Goal: Information Seeking & Learning: Find specific fact

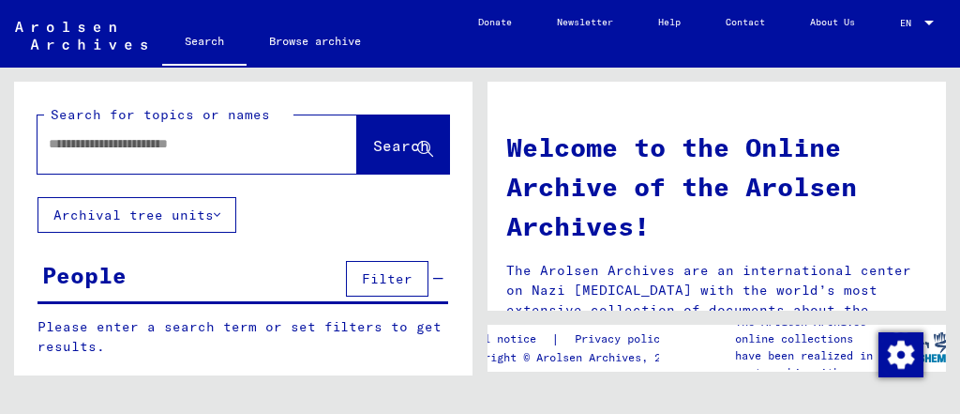
click at [231, 155] on div at bounding box center [170, 144] width 264 height 42
click at [240, 140] on input "text" at bounding box center [175, 144] width 252 height 20
type input "**********"
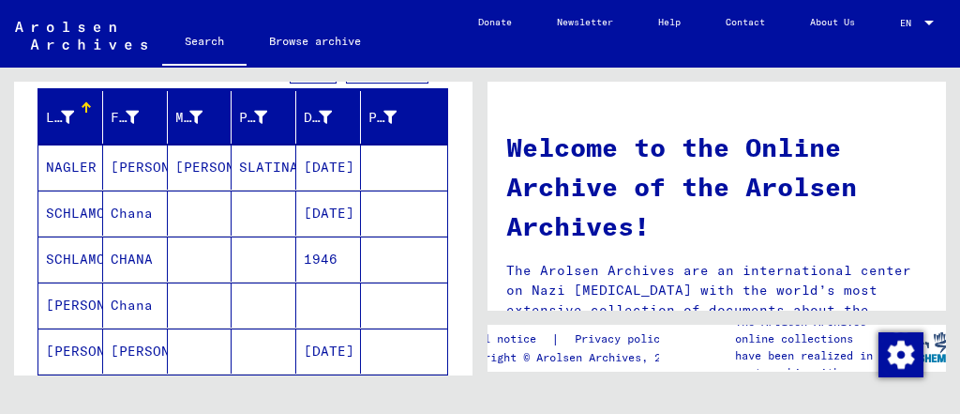
scroll to position [216, 0]
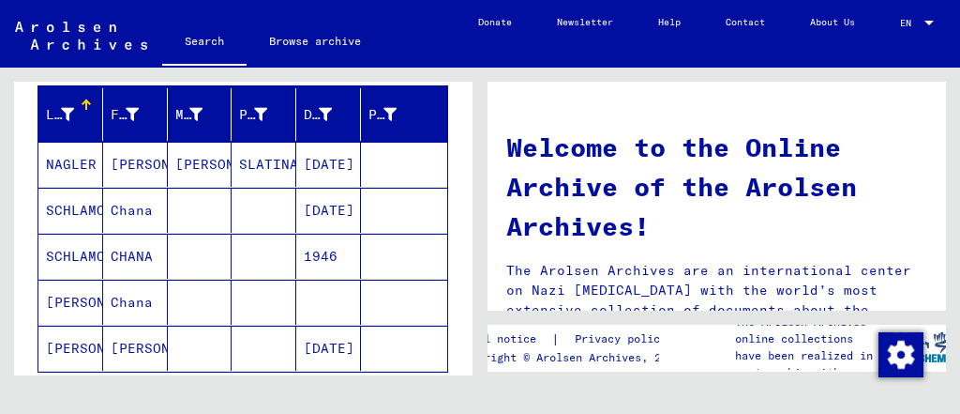
click at [234, 159] on mat-cell "SLATINA" at bounding box center [264, 164] width 65 height 45
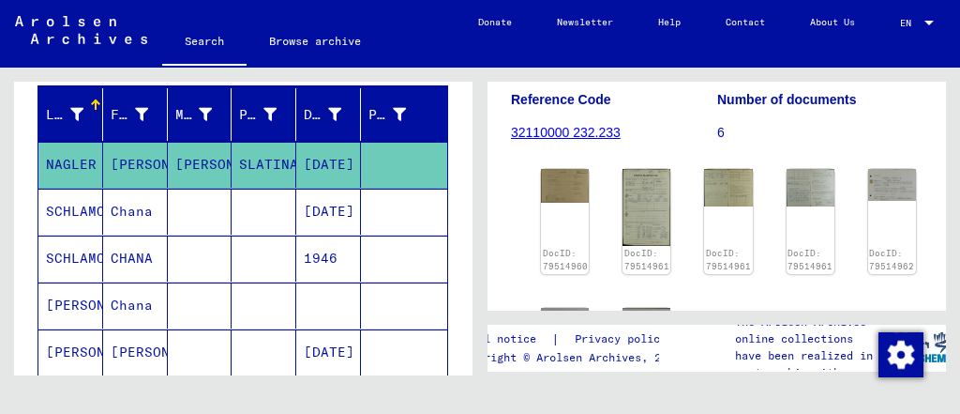
scroll to position [330, 0]
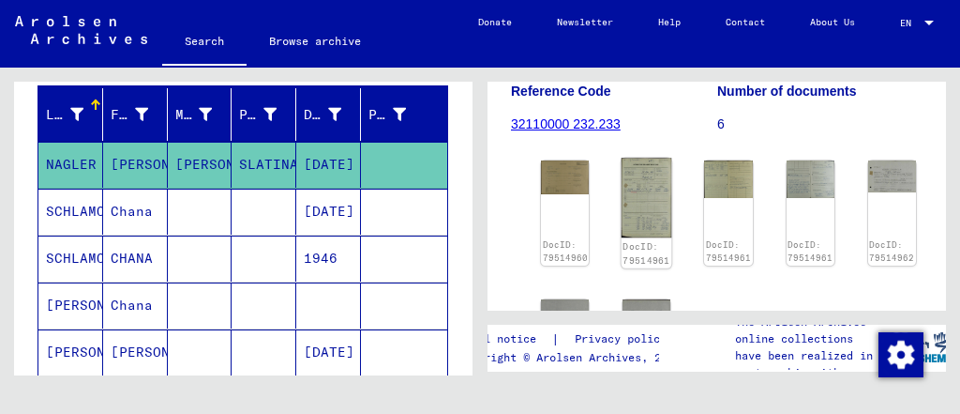
click at [646, 210] on img at bounding box center [647, 198] width 51 height 80
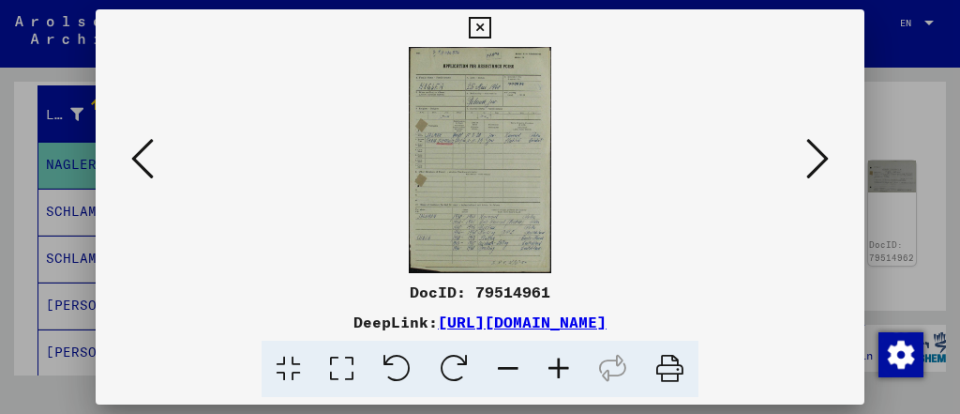
click at [813, 164] on icon at bounding box center [818, 158] width 23 height 45
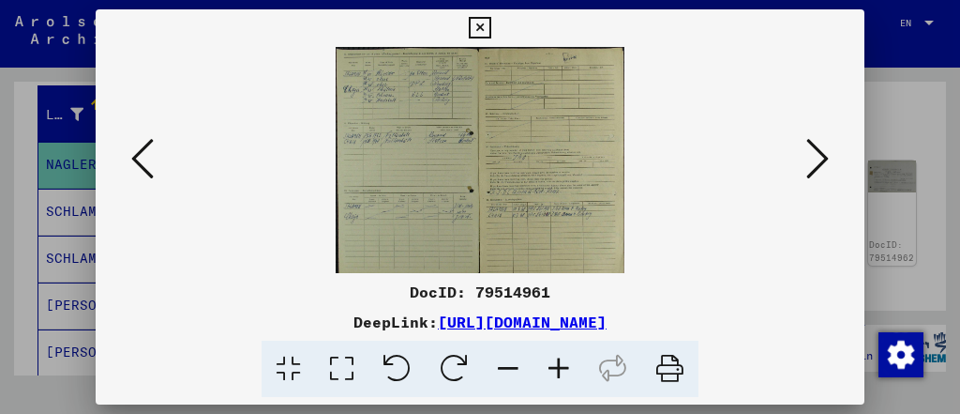
click at [805, 164] on button at bounding box center [818, 159] width 34 height 53
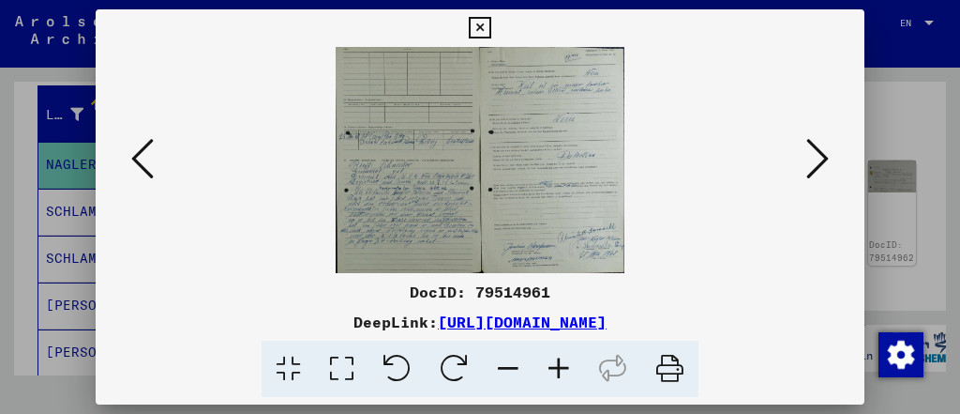
click at [471, 26] on icon at bounding box center [480, 28] width 22 height 23
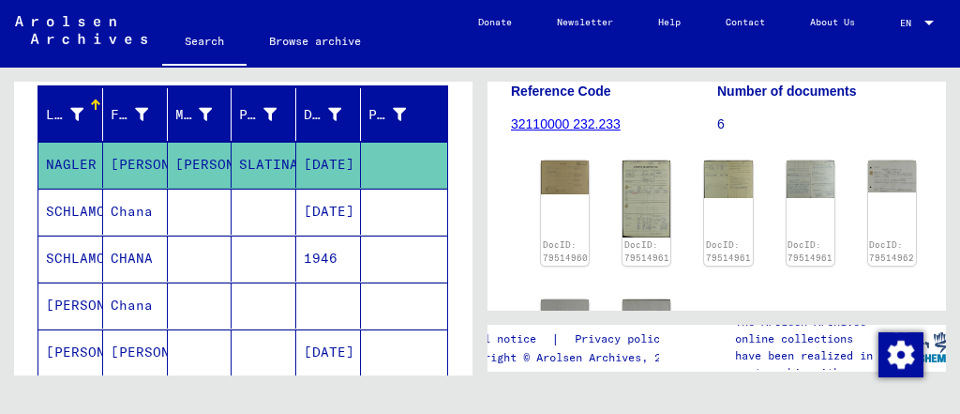
click at [257, 207] on mat-cell at bounding box center [264, 212] width 65 height 46
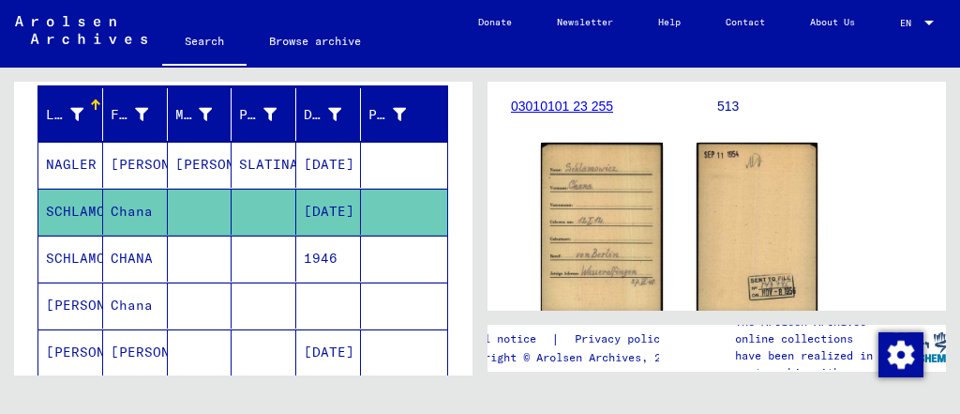
scroll to position [317, 0]
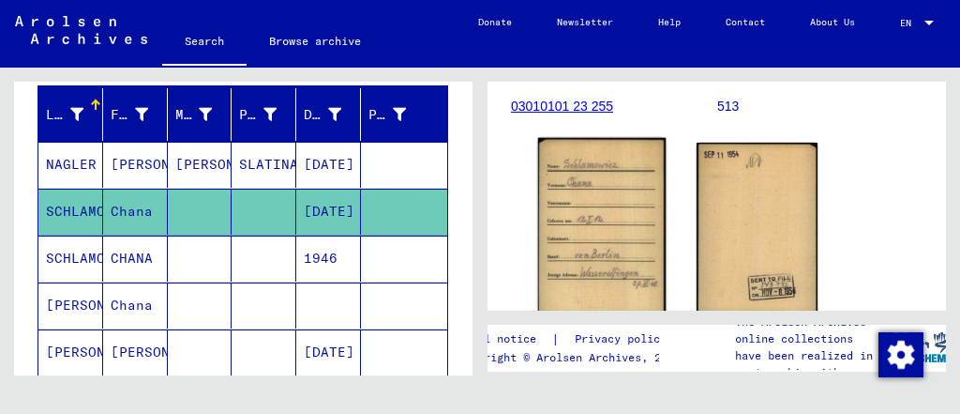
click at [555, 230] on img at bounding box center [602, 228] width 128 height 181
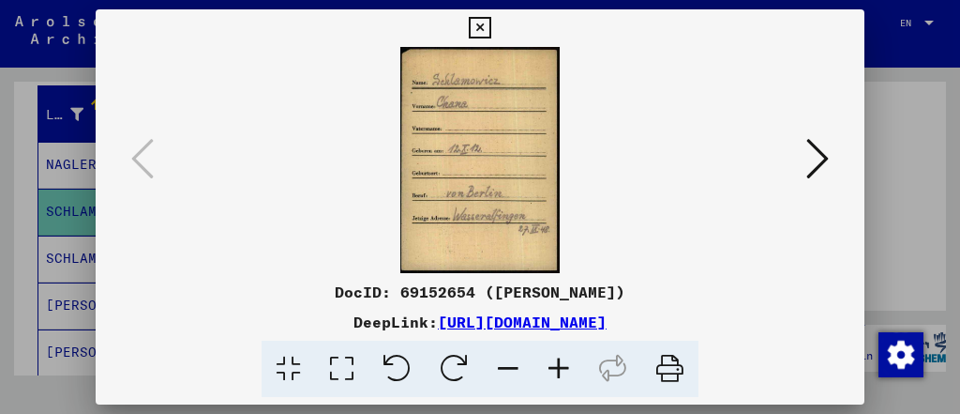
drag, startPoint x: 555, startPoint y: 230, endPoint x: 677, endPoint y: 208, distance: 123.8
click at [677, 208] on img at bounding box center [479, 160] width 641 height 226
click at [808, 162] on icon at bounding box center [818, 158] width 23 height 45
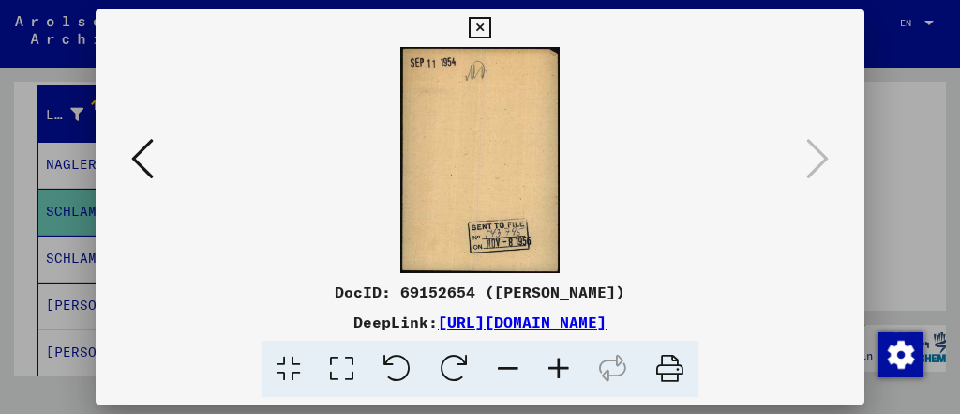
click at [890, 168] on div at bounding box center [480, 207] width 960 height 414
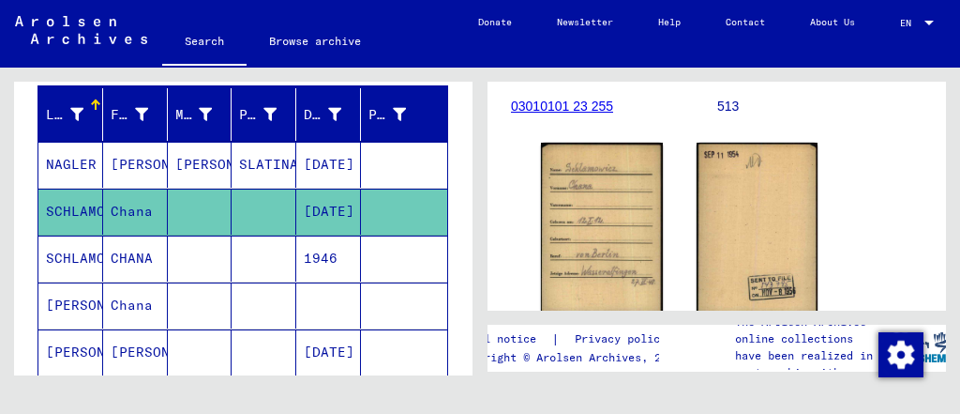
click at [361, 160] on mat-cell at bounding box center [404, 165] width 86 height 46
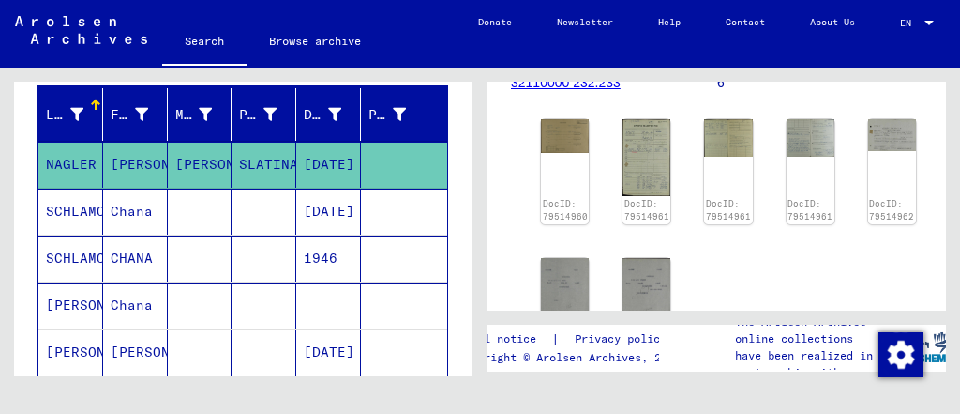
scroll to position [401, 0]
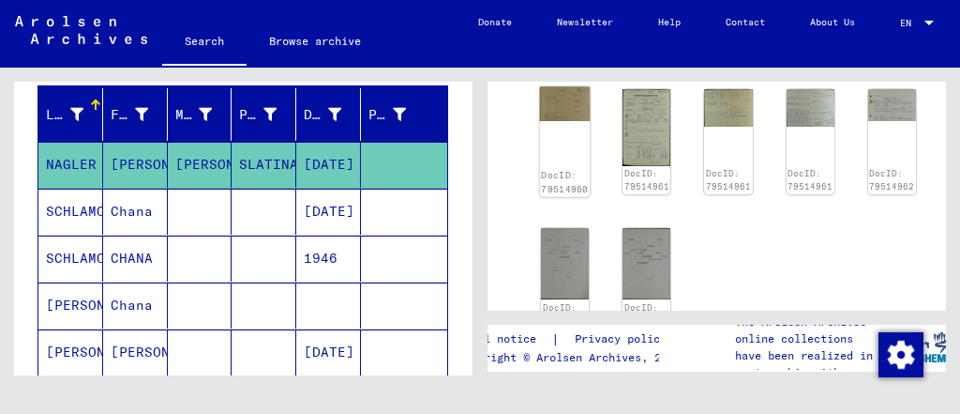
click at [552, 143] on div "DocID: 79514960" at bounding box center [565, 141] width 51 height 110
click at [558, 113] on img at bounding box center [565, 103] width 51 height 35
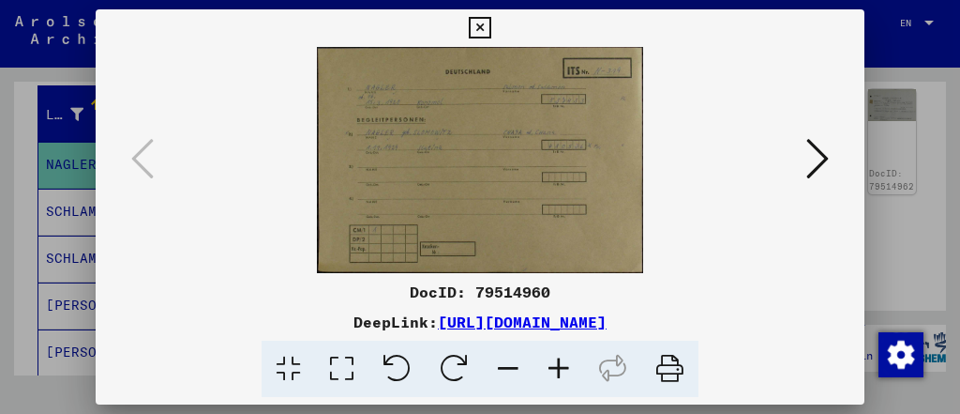
click at [812, 139] on icon at bounding box center [818, 158] width 23 height 45
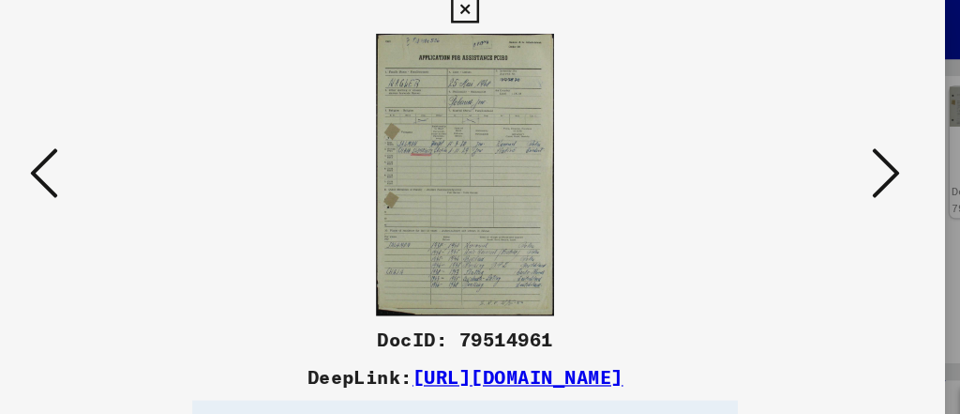
click at [802, 142] on button at bounding box center [818, 159] width 34 height 53
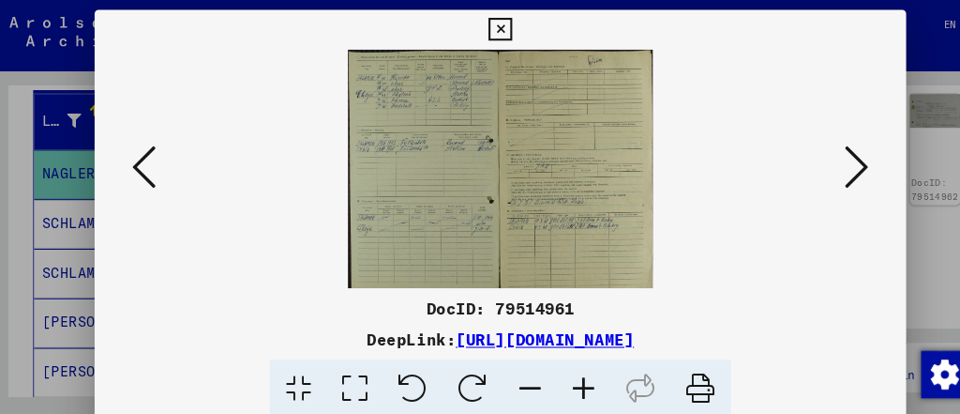
click at [828, 160] on icon at bounding box center [818, 158] width 23 height 45
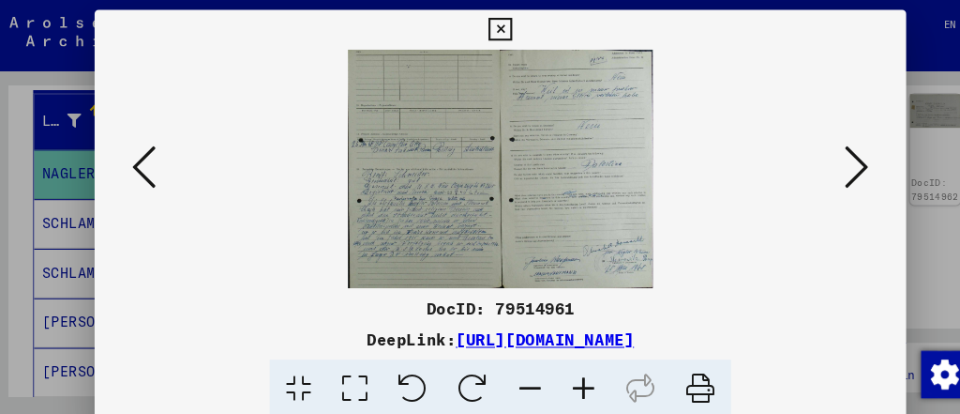
click at [826, 160] on icon at bounding box center [818, 158] width 23 height 45
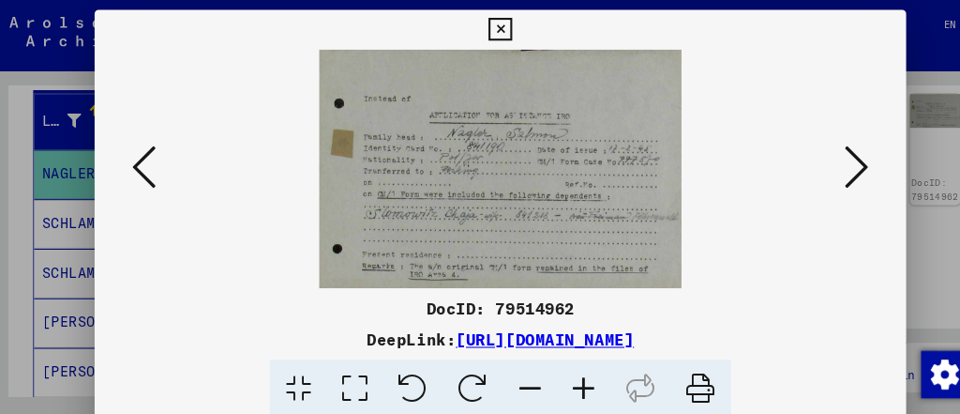
click at [826, 160] on icon at bounding box center [818, 158] width 23 height 45
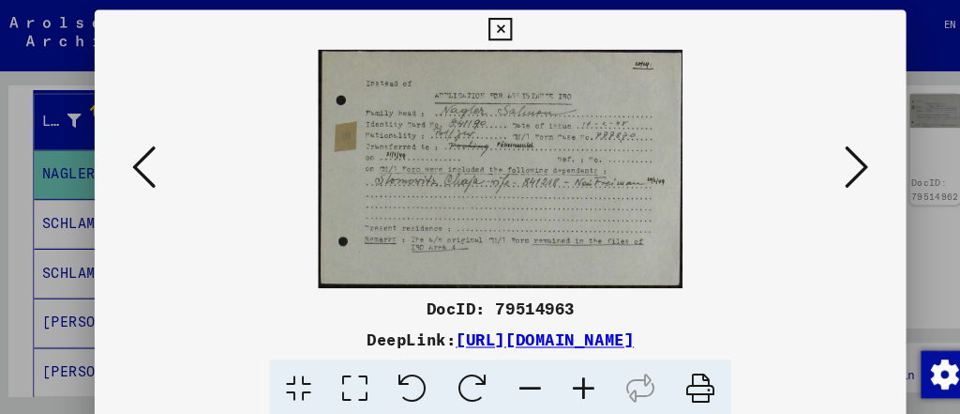
click at [820, 166] on icon at bounding box center [818, 158] width 23 height 45
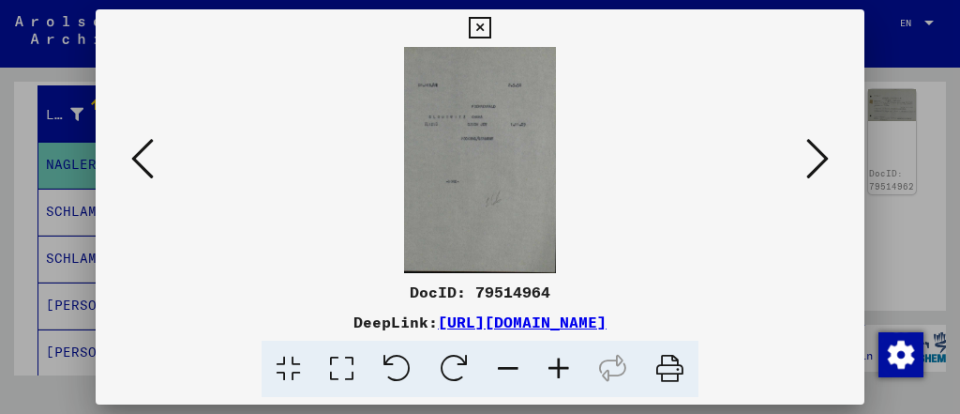
click at [829, 132] on div at bounding box center [480, 160] width 768 height 226
click at [822, 144] on icon at bounding box center [818, 158] width 23 height 45
click at [482, 32] on icon at bounding box center [480, 28] width 22 height 23
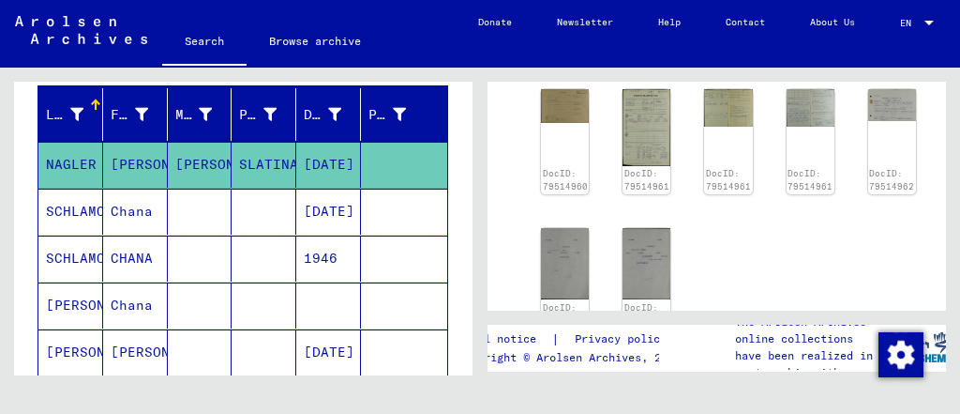
click at [222, 212] on mat-cell at bounding box center [200, 212] width 65 height 46
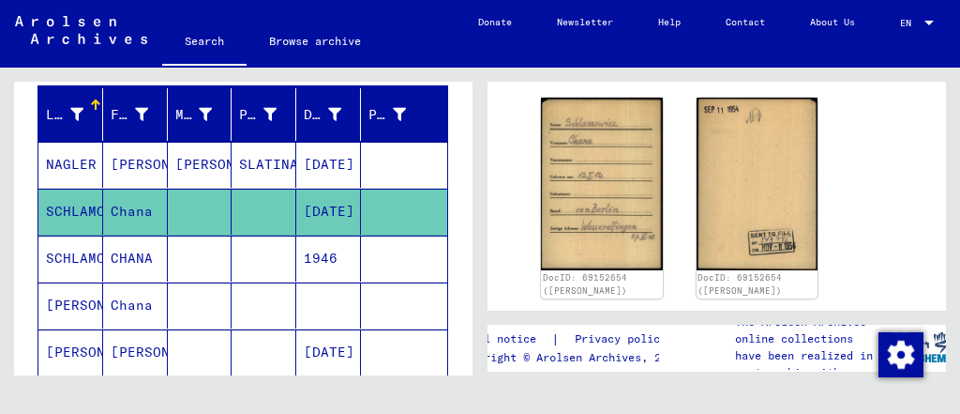
scroll to position [363, 0]
click at [223, 257] on mat-cell at bounding box center [200, 258] width 65 height 46
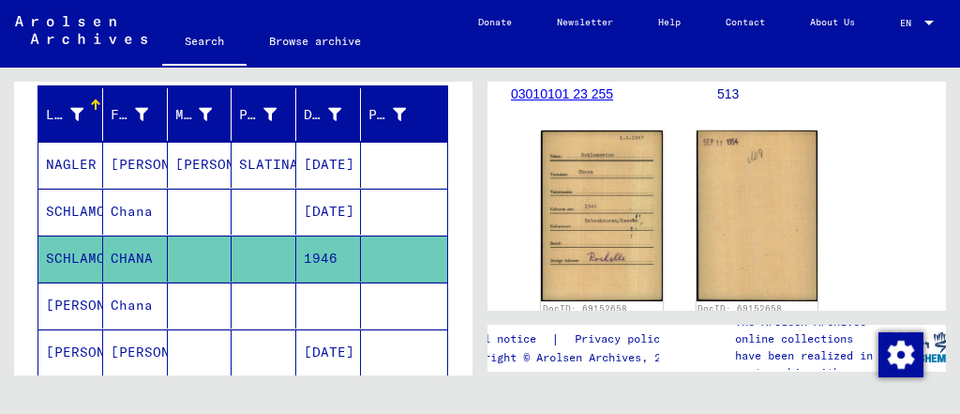
scroll to position [340, 0]
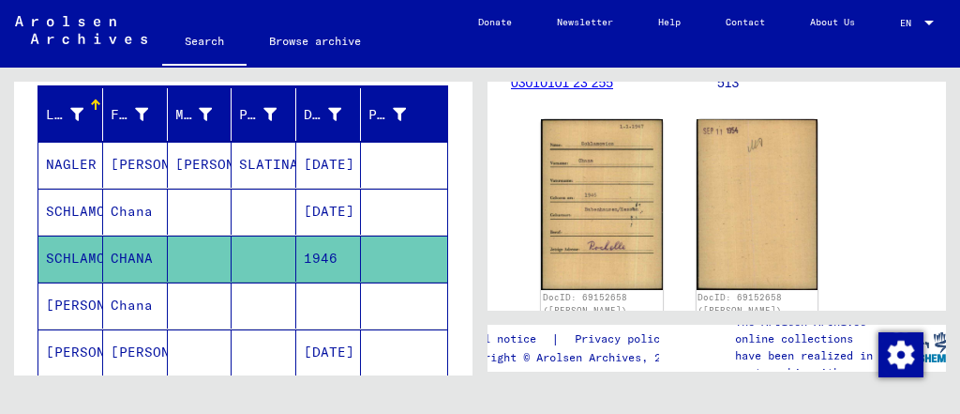
click at [249, 299] on mat-cell at bounding box center [264, 305] width 65 height 46
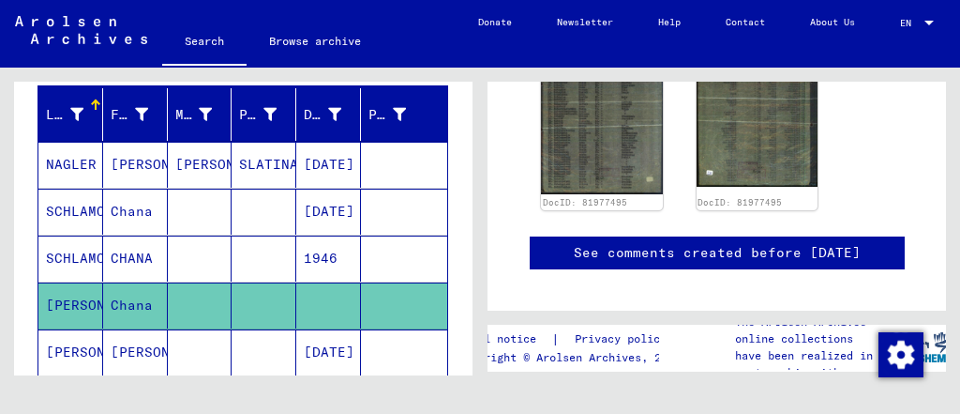
scroll to position [420, 0]
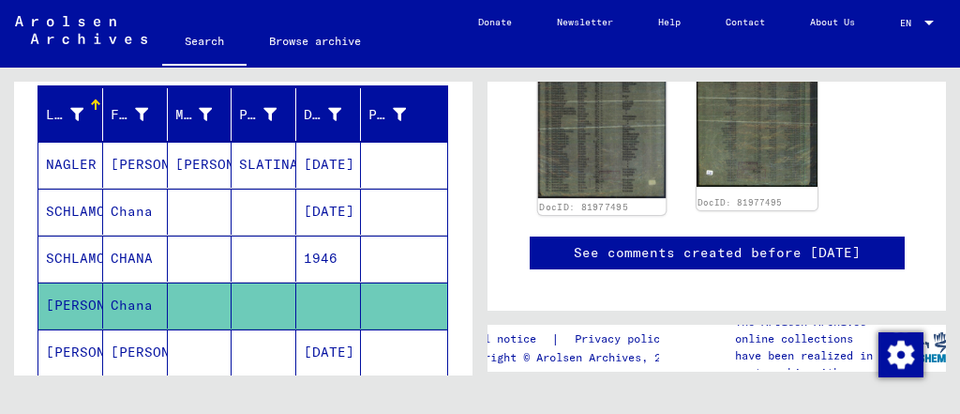
click at [602, 115] on img at bounding box center [602, 108] width 128 height 180
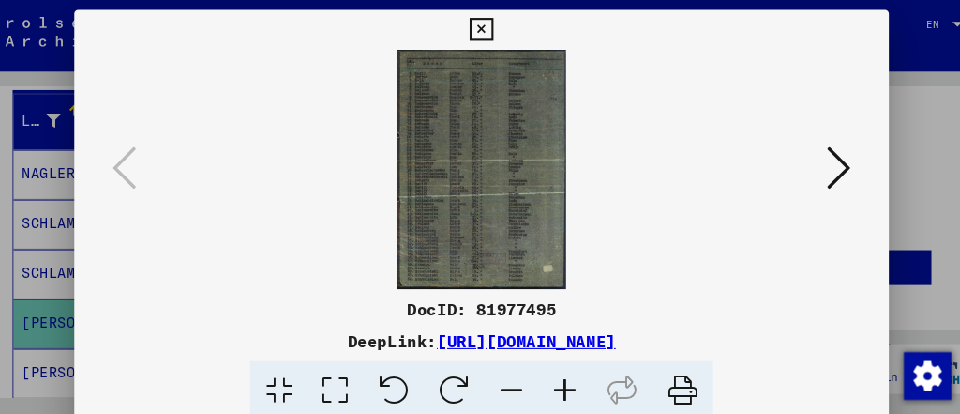
click at [817, 179] on icon at bounding box center [818, 158] width 23 height 45
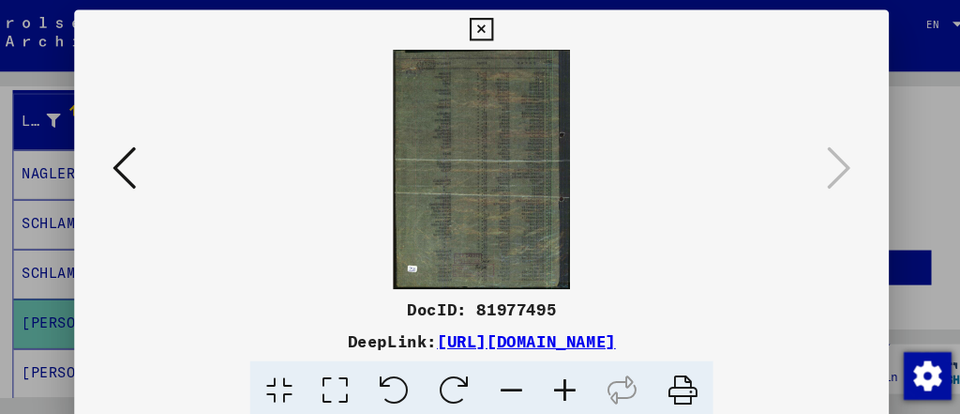
click at [485, 26] on icon at bounding box center [480, 28] width 22 height 23
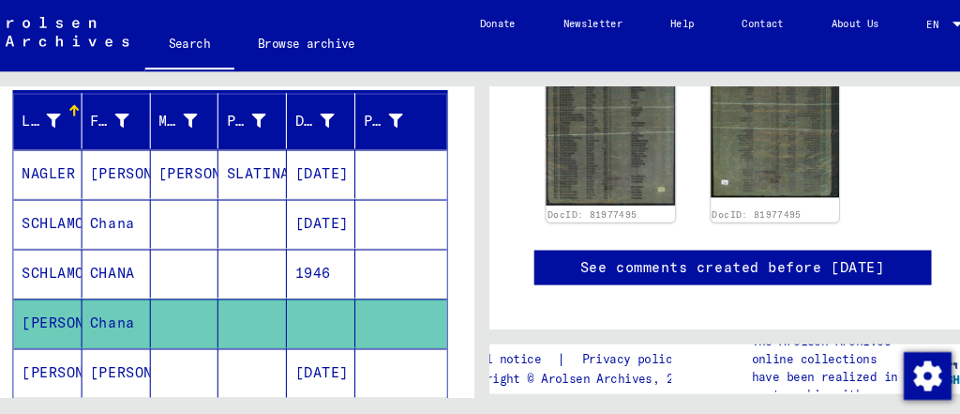
click at [247, 319] on mat-cell at bounding box center [264, 305] width 65 height 46
click at [238, 340] on mat-cell at bounding box center [264, 352] width 65 height 46
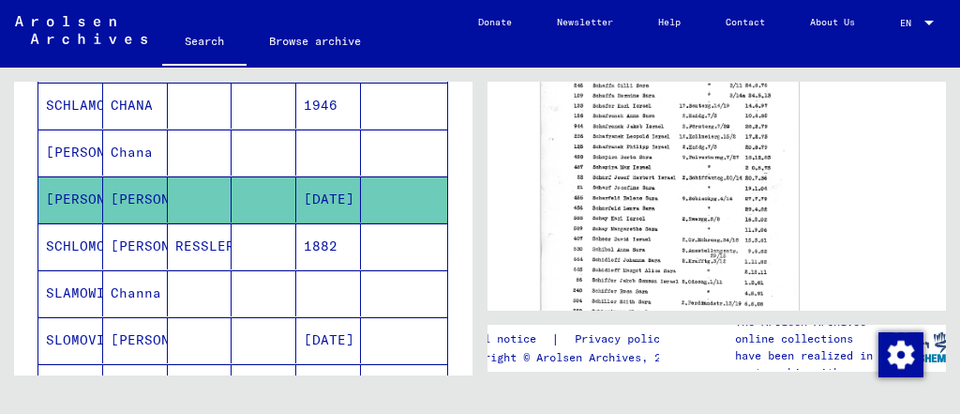
scroll to position [369, 0]
click at [246, 238] on mat-cell at bounding box center [264, 246] width 65 height 46
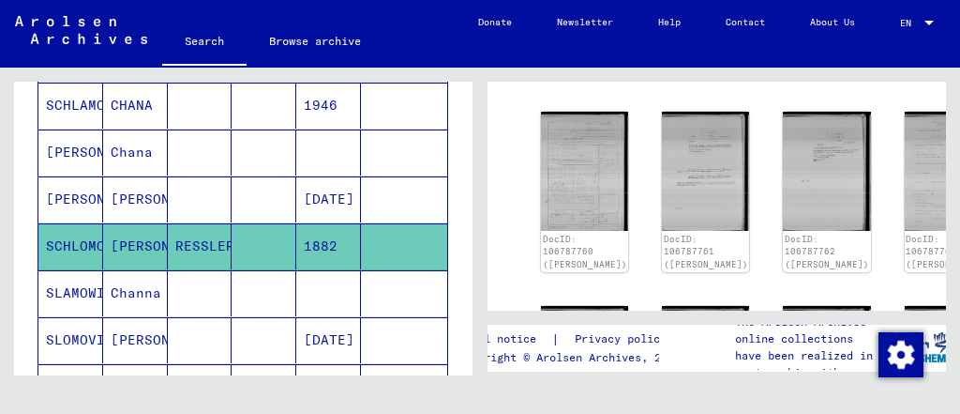
scroll to position [199, 0]
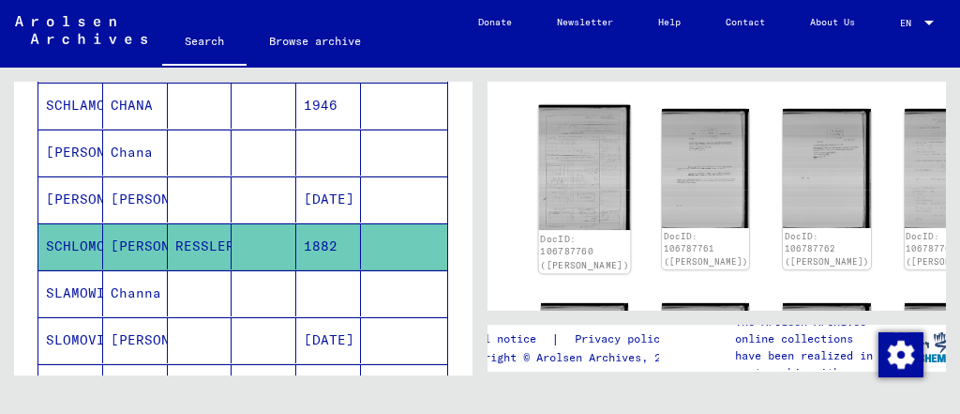
click at [574, 161] on img at bounding box center [585, 167] width 92 height 125
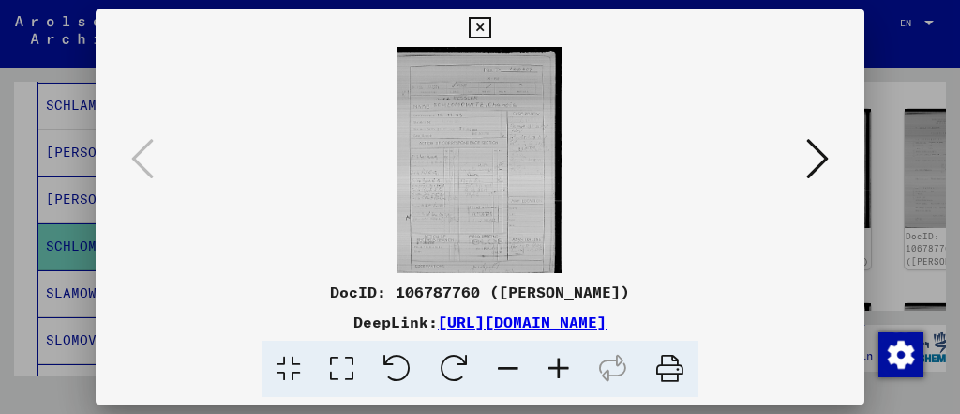
click at [822, 165] on icon at bounding box center [818, 158] width 23 height 45
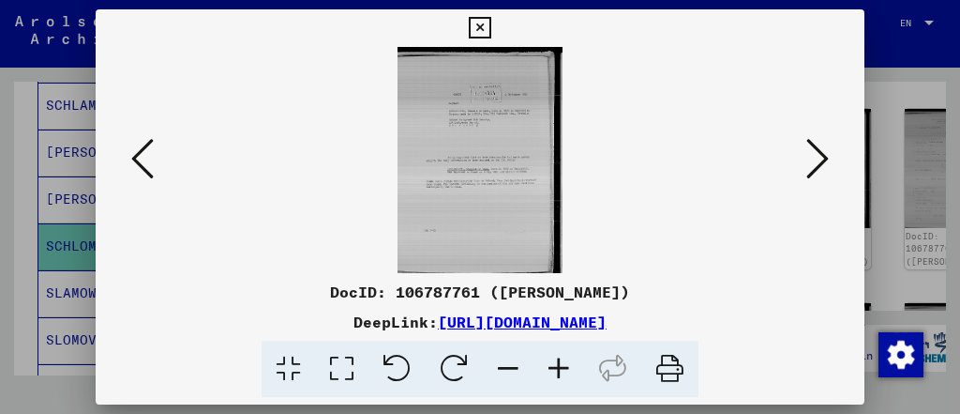
click at [822, 165] on icon at bounding box center [818, 158] width 23 height 45
click at [811, 147] on icon at bounding box center [818, 158] width 23 height 45
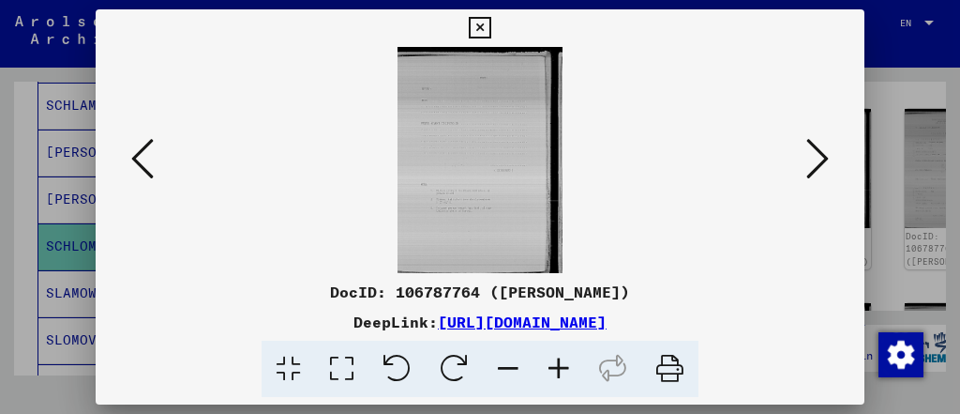
click at [811, 147] on icon at bounding box center [818, 158] width 23 height 45
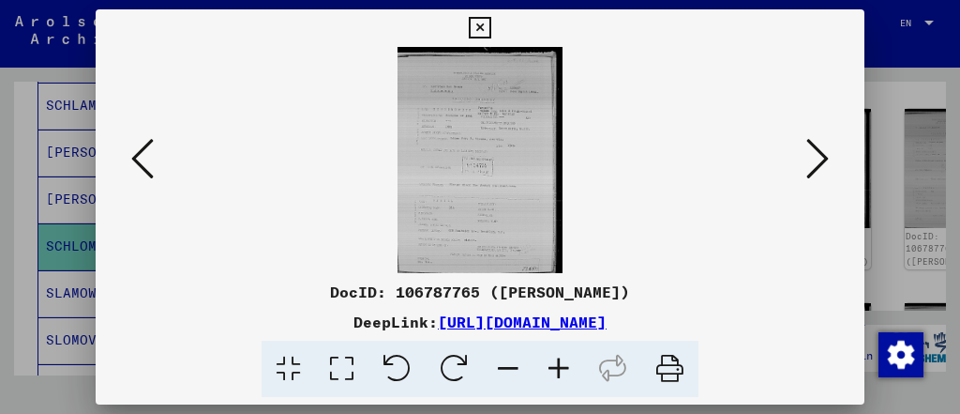
click at [811, 147] on icon at bounding box center [818, 158] width 23 height 45
click at [919, 136] on div at bounding box center [480, 207] width 960 height 414
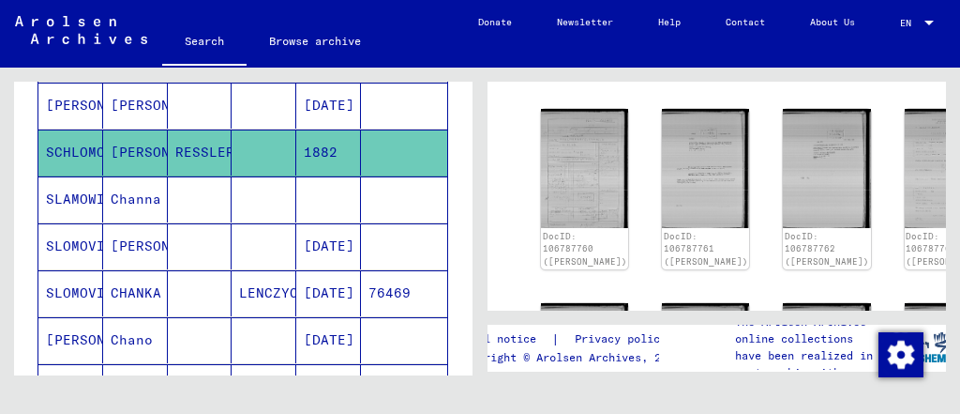
scroll to position [463, 0]
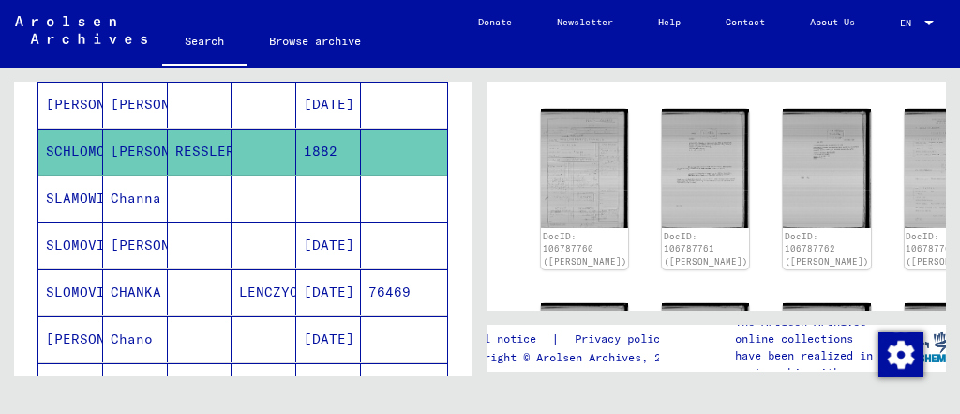
click at [237, 199] on mat-cell at bounding box center [264, 198] width 65 height 46
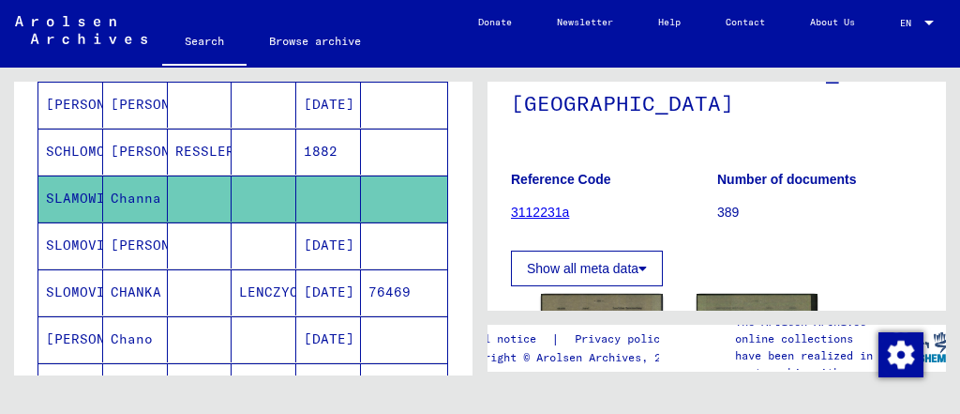
scroll to position [319, 0]
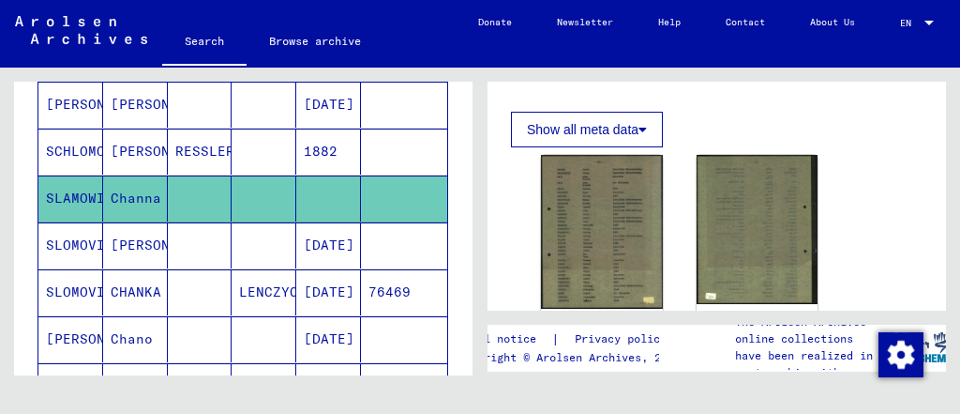
click at [252, 222] on mat-cell at bounding box center [264, 245] width 65 height 46
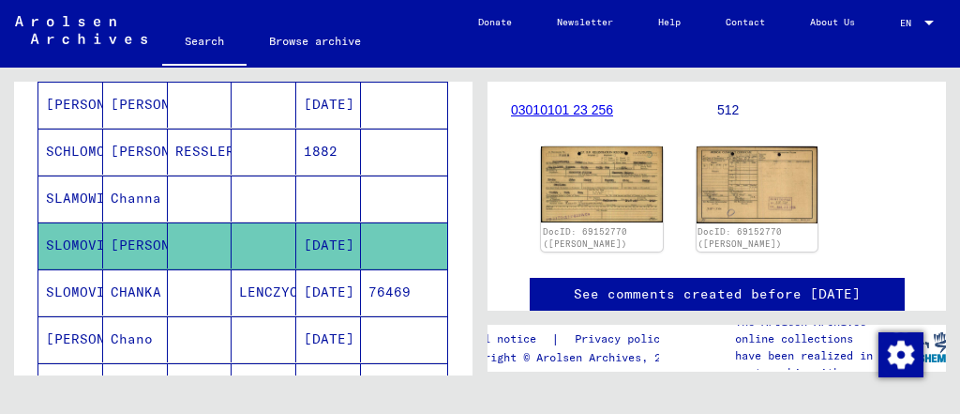
scroll to position [314, 0]
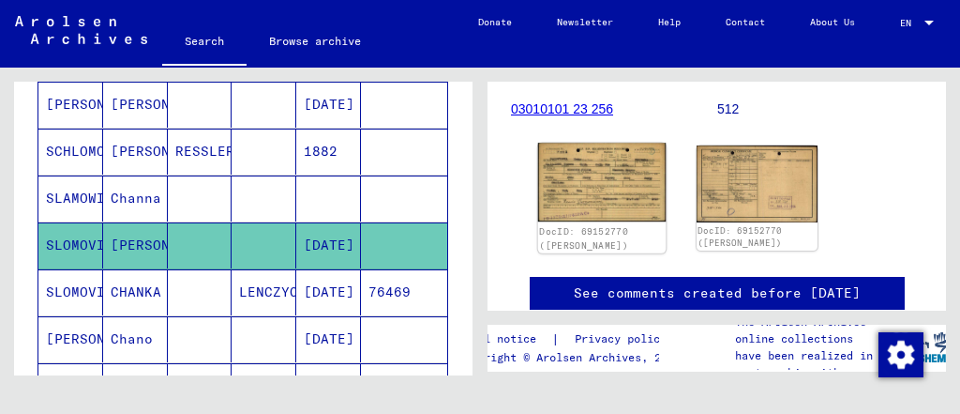
click at [612, 205] on img at bounding box center [602, 182] width 128 height 79
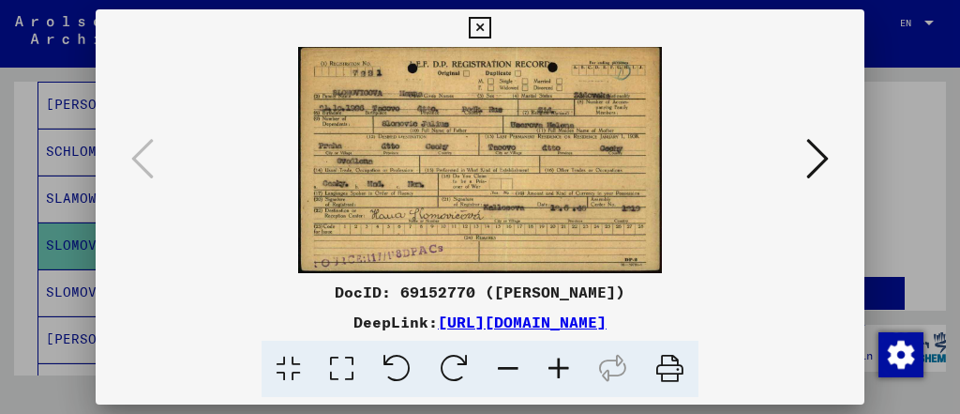
click at [873, 265] on div at bounding box center [480, 207] width 960 height 414
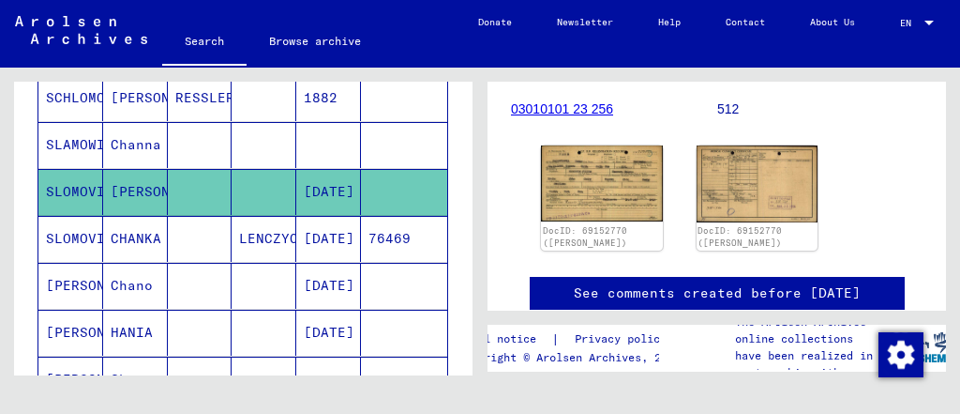
scroll to position [522, 0]
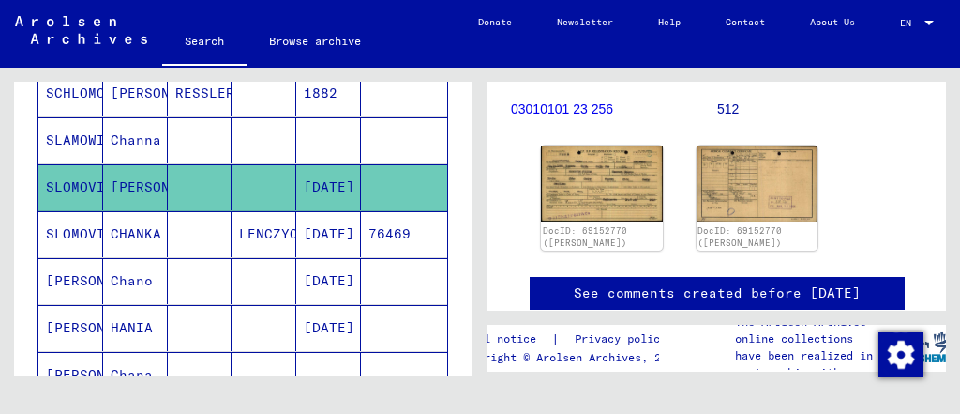
click at [240, 235] on mat-cell "LENCZYCA" at bounding box center [264, 234] width 65 height 46
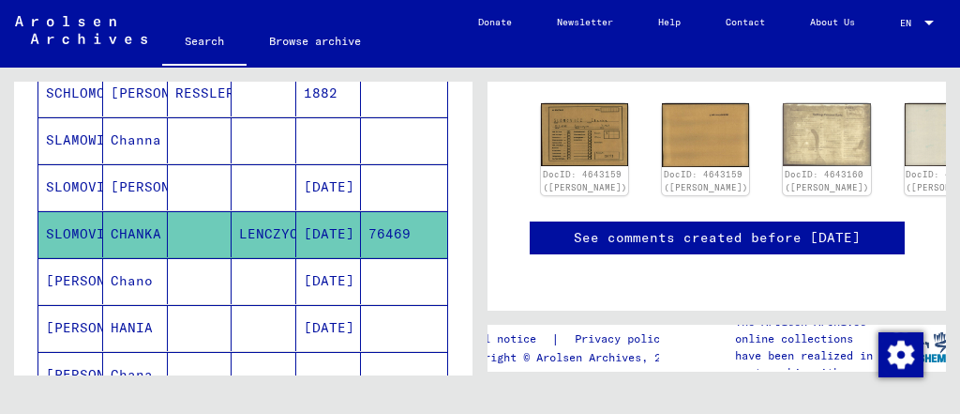
scroll to position [341, 0]
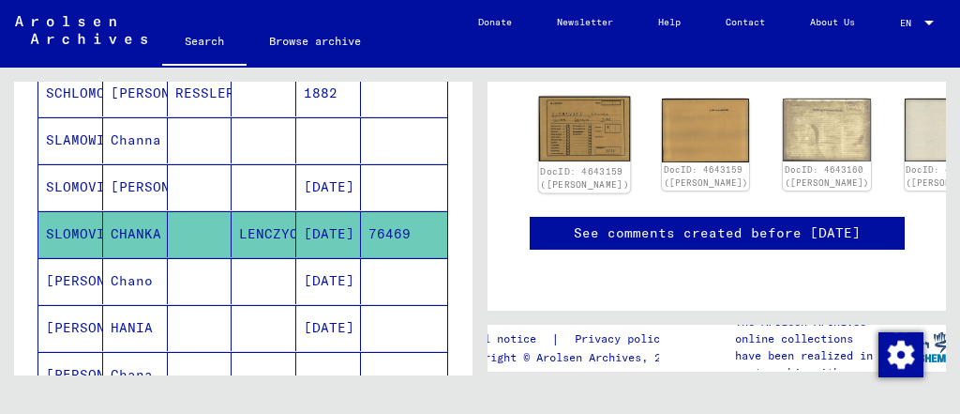
click at [561, 125] on img at bounding box center [585, 130] width 92 height 66
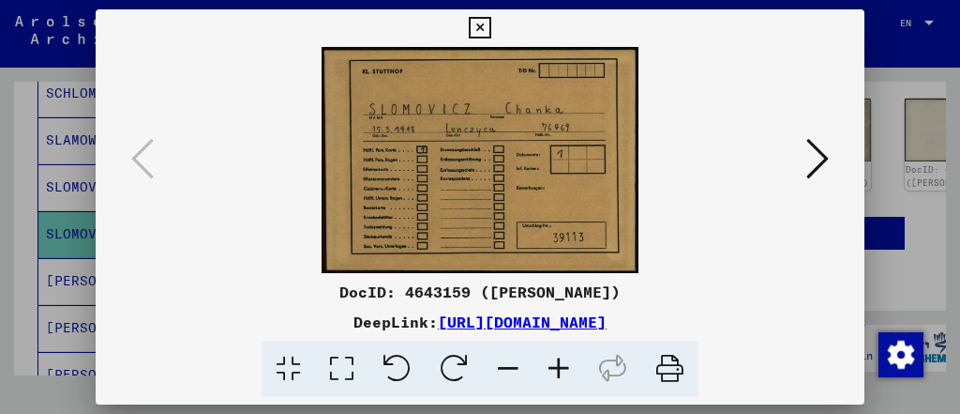
click at [814, 171] on icon at bounding box center [818, 158] width 23 height 45
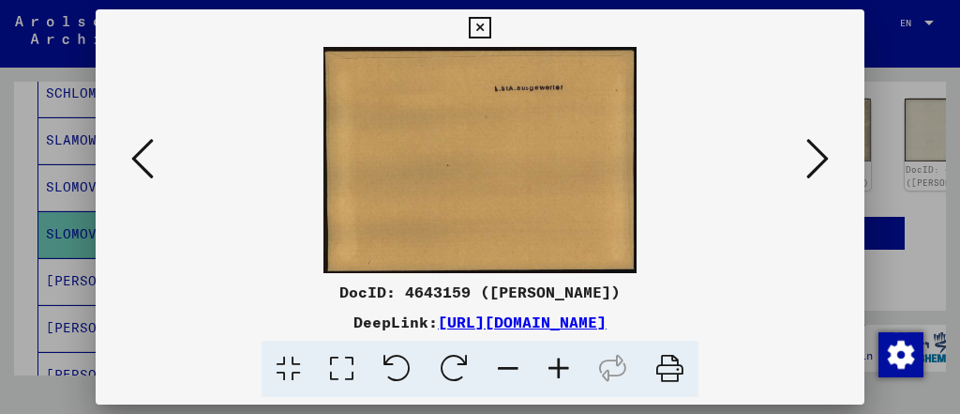
click at [804, 167] on button at bounding box center [818, 159] width 34 height 53
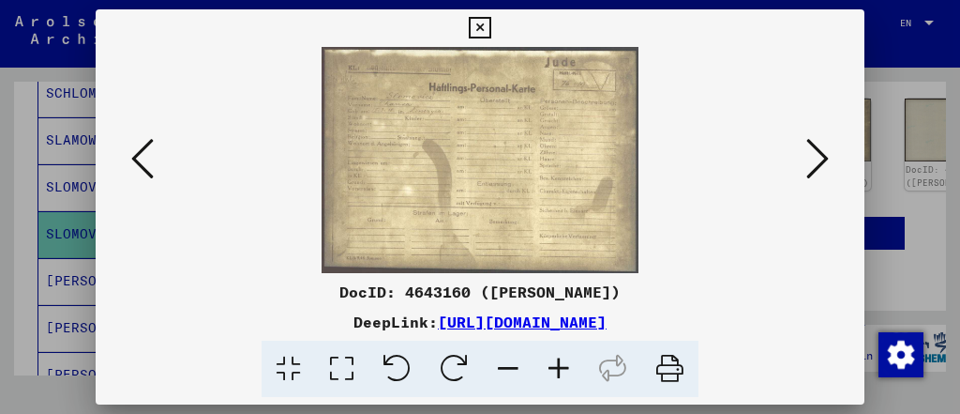
click at [816, 182] on button at bounding box center [818, 159] width 34 height 53
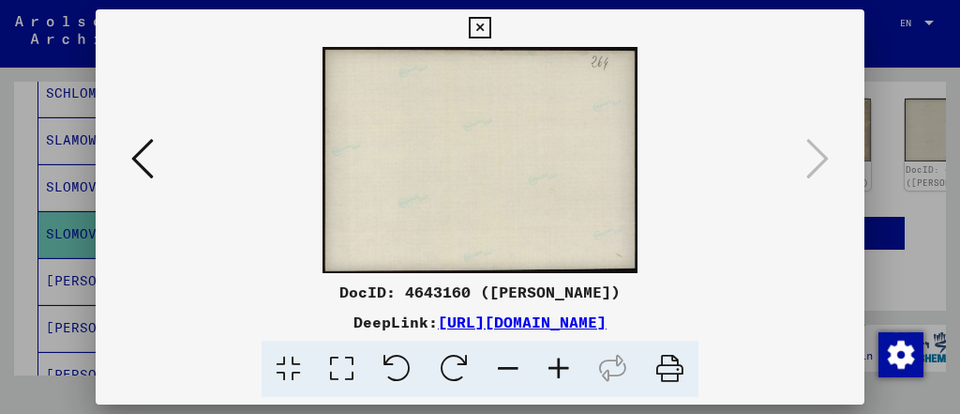
click at [896, 170] on div at bounding box center [480, 207] width 960 height 414
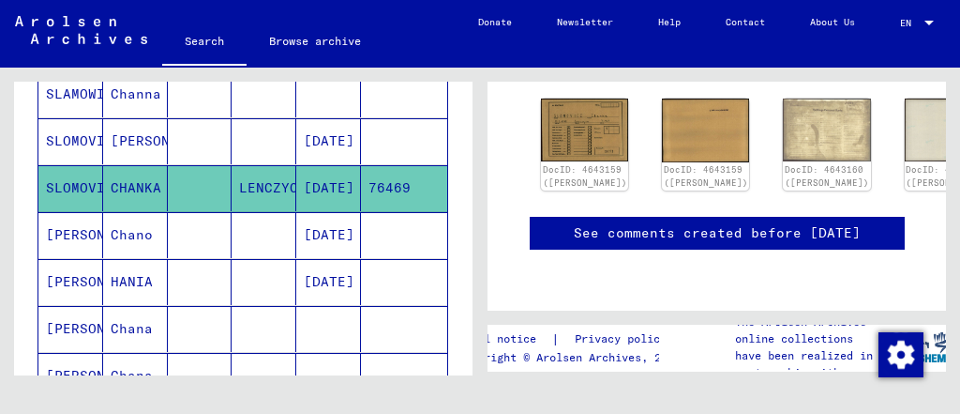
scroll to position [575, 0]
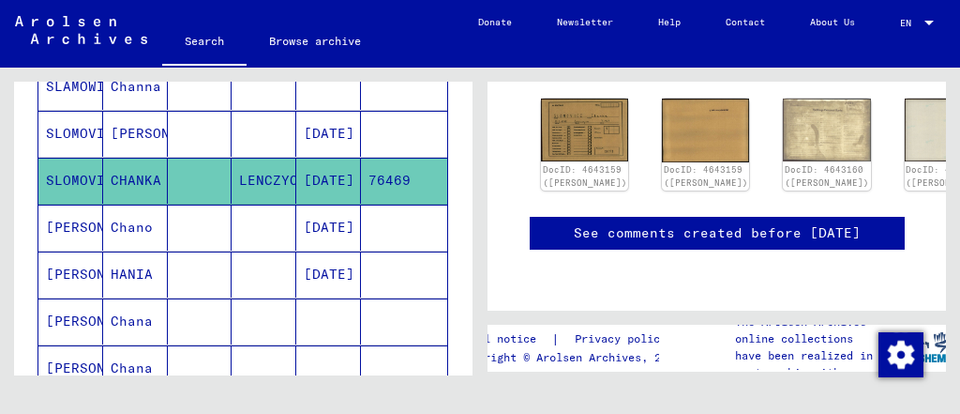
click at [325, 232] on mat-cell "[DATE]" at bounding box center [328, 227] width 65 height 46
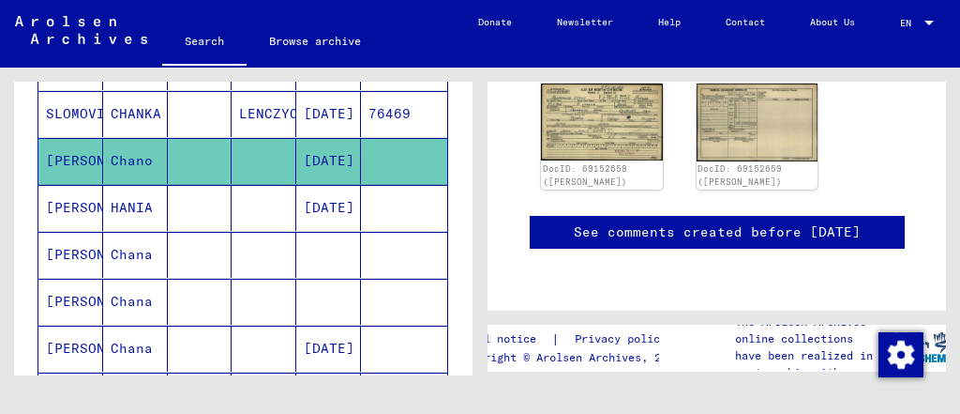
scroll to position [408, 0]
click at [560, 129] on img at bounding box center [602, 121] width 128 height 81
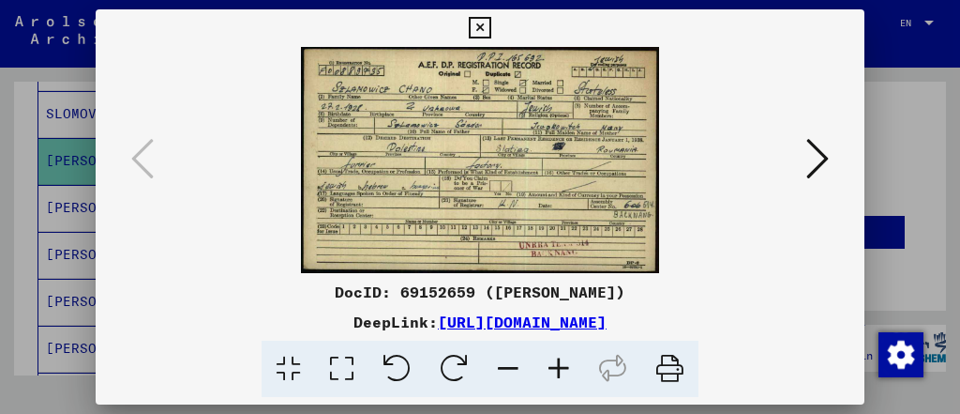
click at [895, 221] on div at bounding box center [480, 207] width 960 height 414
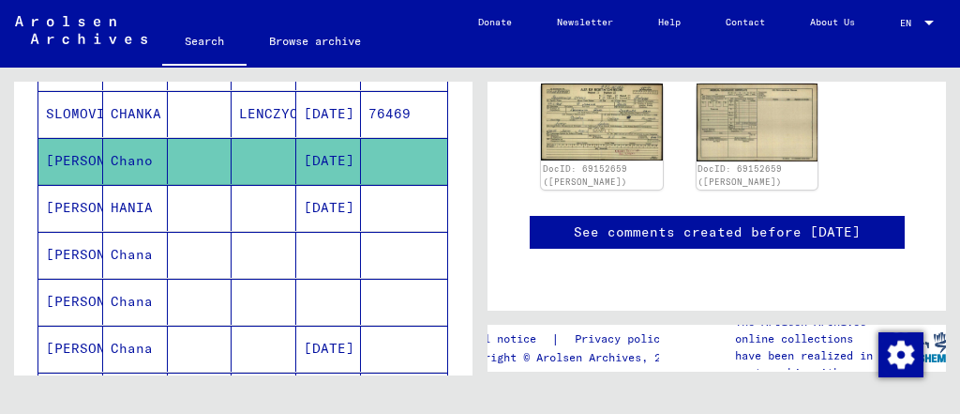
click at [316, 185] on mat-cell "[DATE]" at bounding box center [328, 208] width 65 height 46
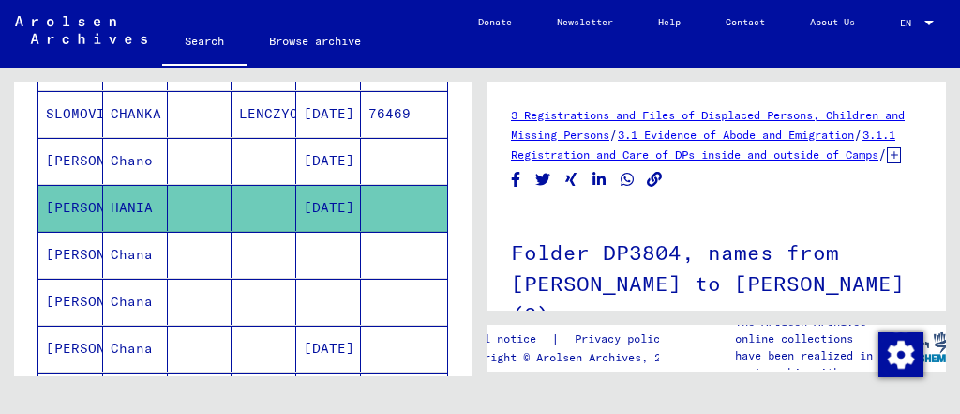
click at [330, 253] on mat-cell at bounding box center [328, 255] width 65 height 46
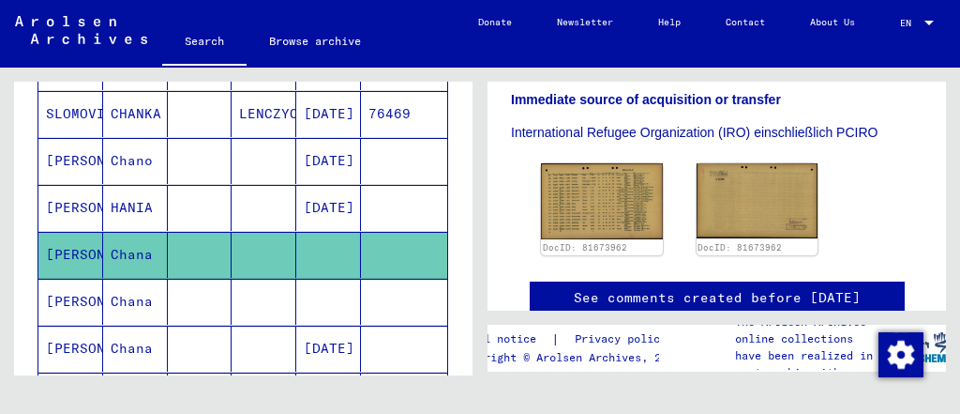
scroll to position [608, 0]
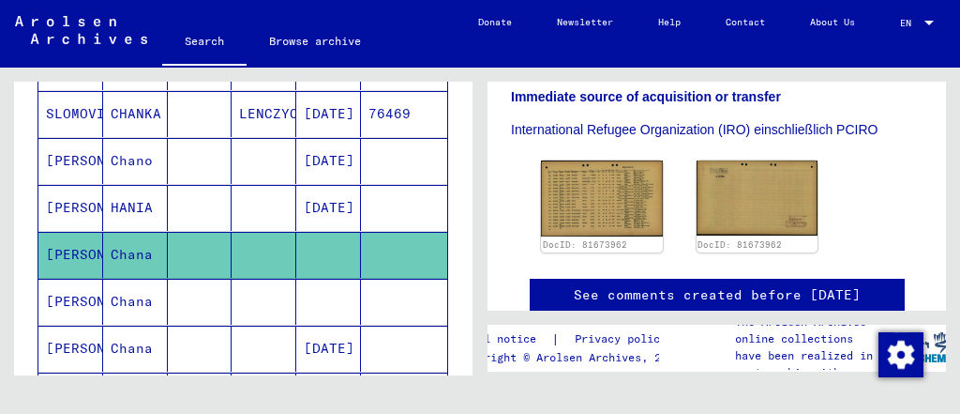
click at [332, 308] on mat-cell at bounding box center [328, 302] width 65 height 46
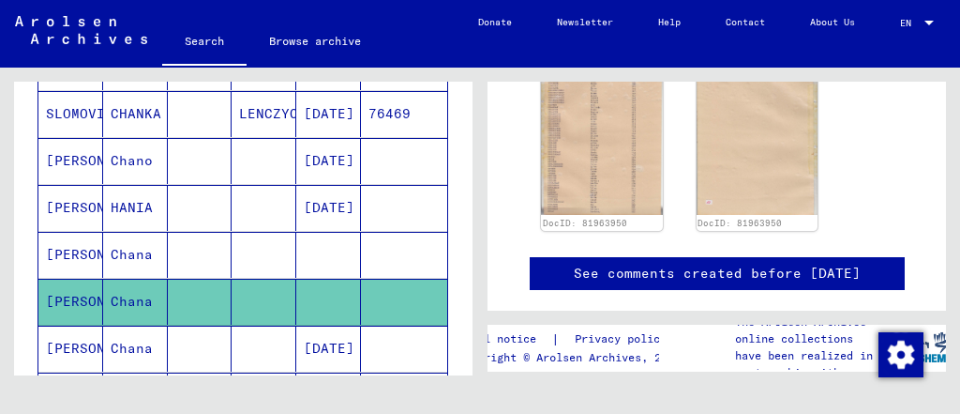
scroll to position [382, 0]
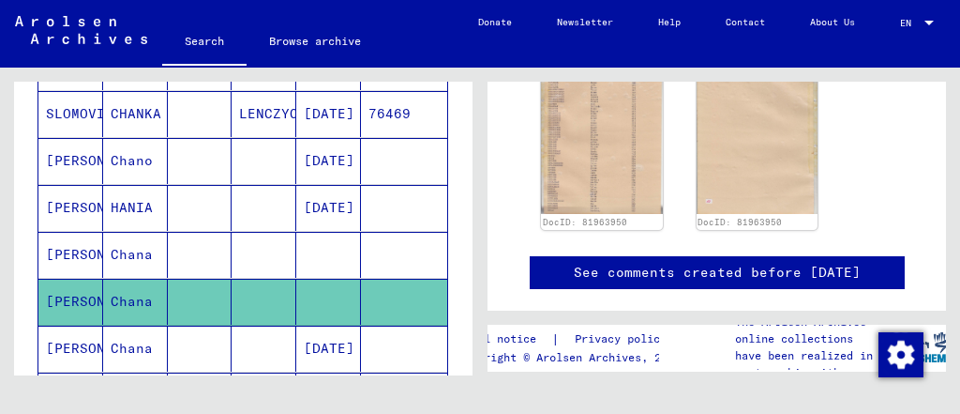
click at [309, 325] on mat-cell "[DATE]" at bounding box center [328, 348] width 65 height 46
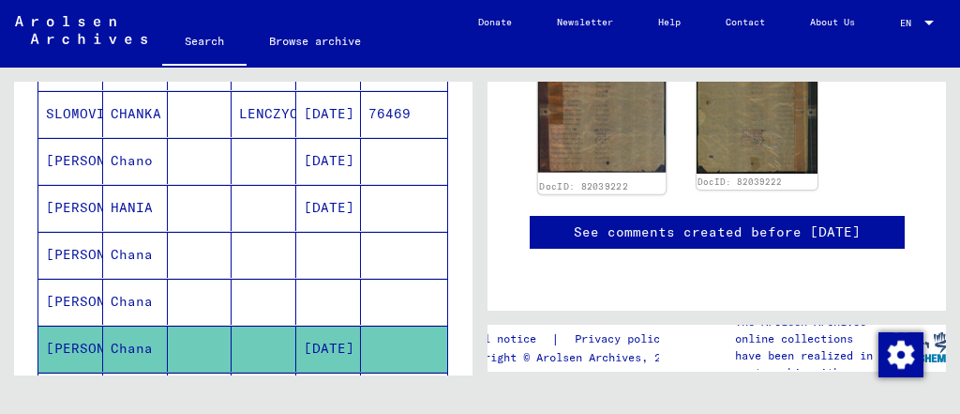
scroll to position [383, 0]
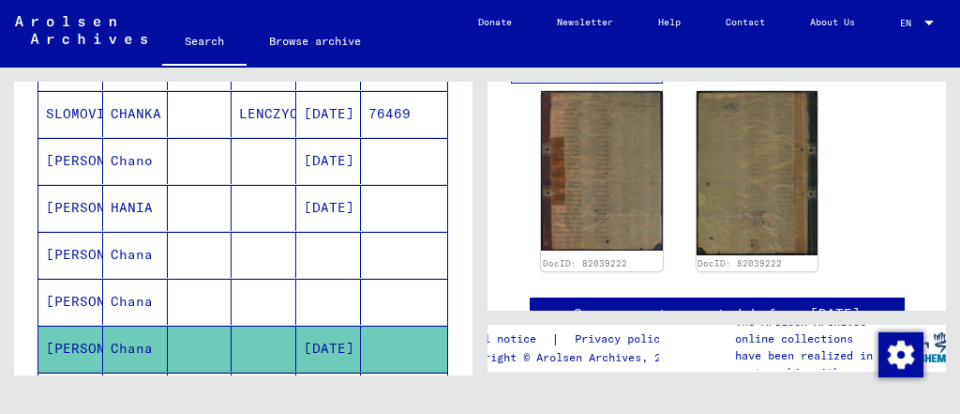
click at [361, 281] on mat-cell at bounding box center [404, 302] width 86 height 46
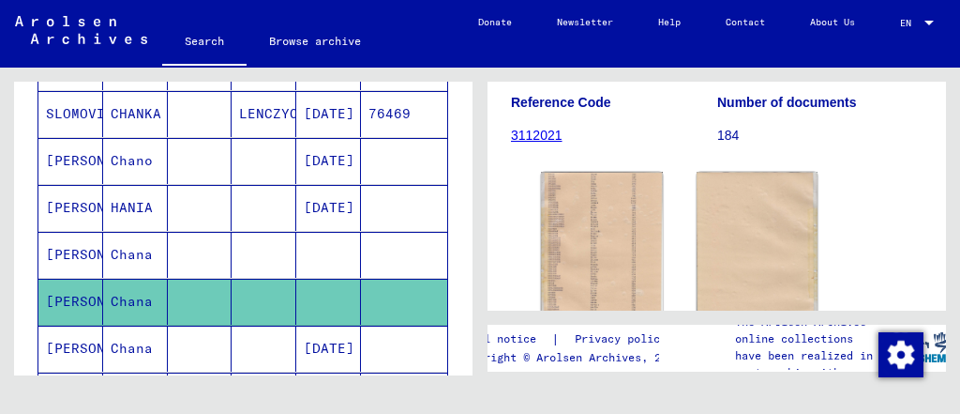
click at [662, 229] on div "DocID: 81963950 DocID: 81963950" at bounding box center [717, 263] width 367 height 198
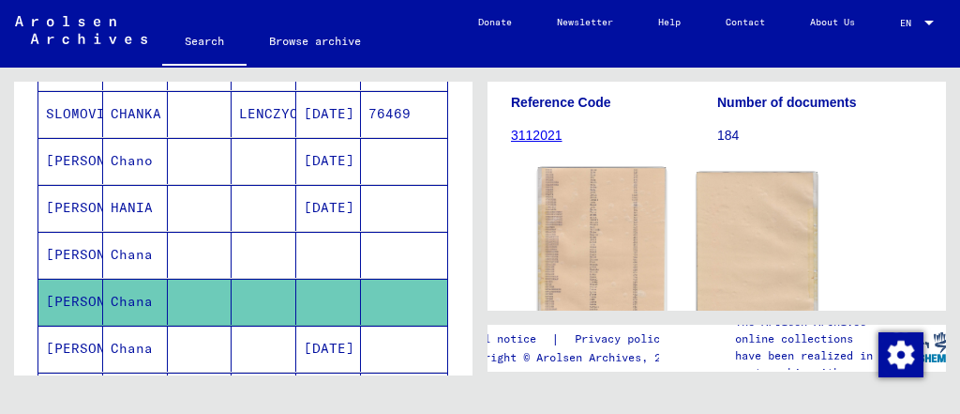
click at [628, 231] on img at bounding box center [602, 254] width 128 height 175
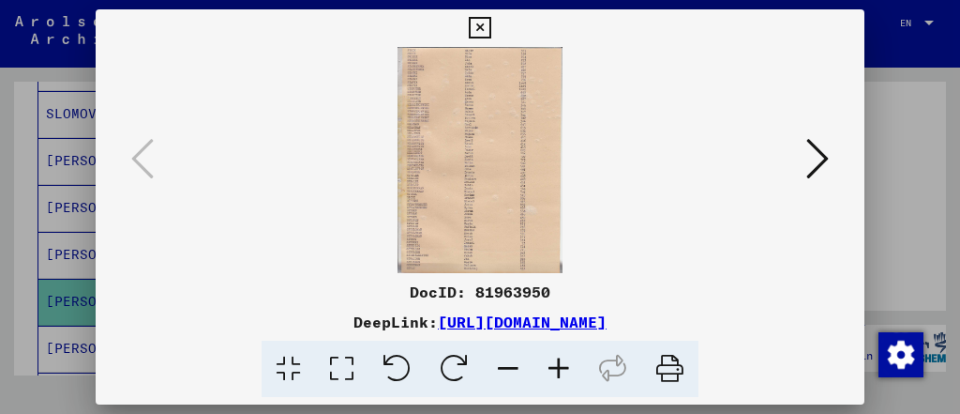
click at [924, 225] on div at bounding box center [480, 207] width 960 height 414
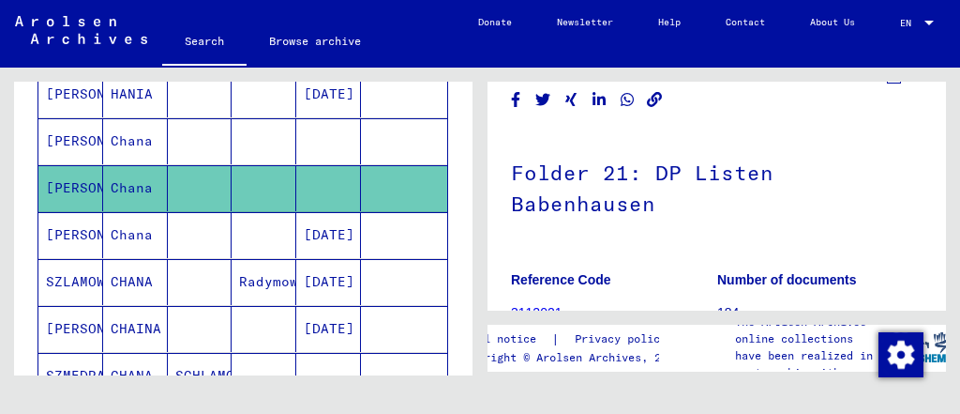
click at [258, 212] on mat-cell at bounding box center [264, 235] width 65 height 46
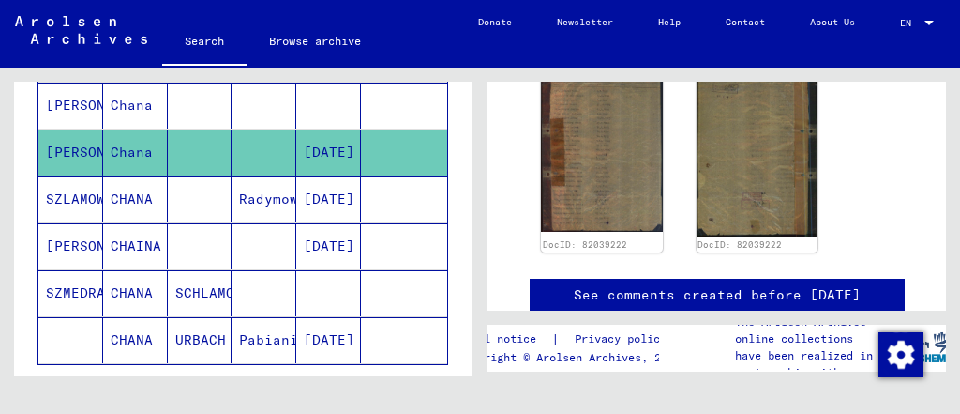
click at [340, 176] on mat-cell "[DATE]" at bounding box center [328, 199] width 65 height 46
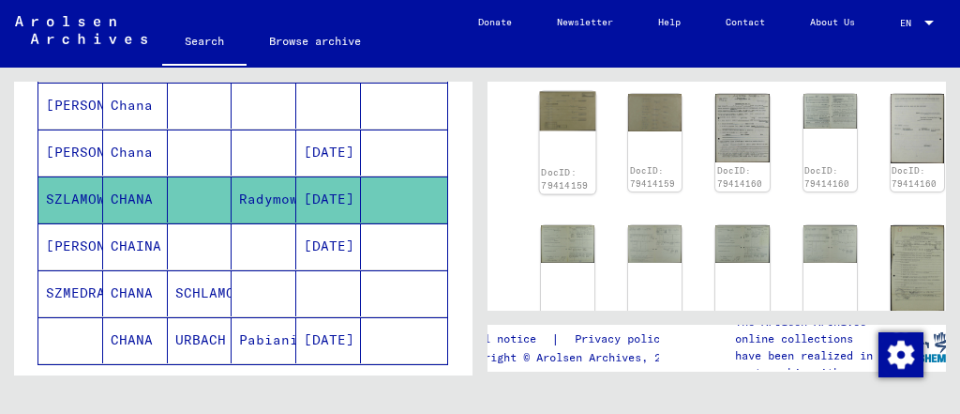
click at [555, 134] on div "DocID: 79414159" at bounding box center [568, 143] width 56 height 102
click at [562, 92] on img at bounding box center [568, 111] width 56 height 39
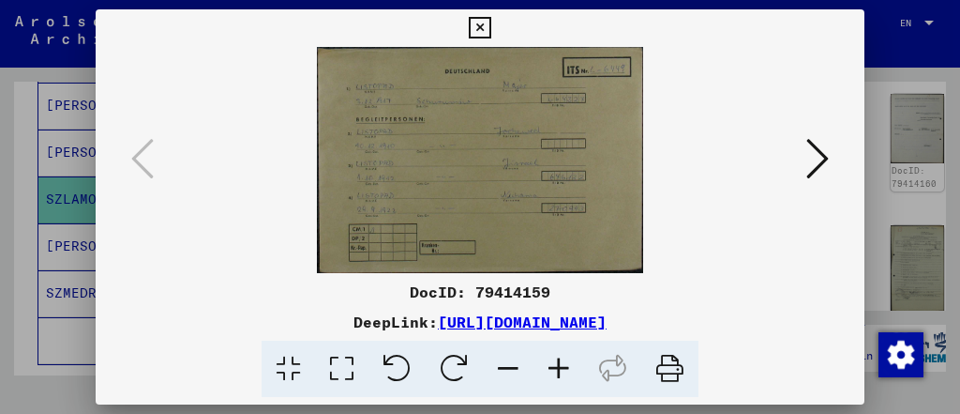
click at [856, 199] on div at bounding box center [480, 160] width 768 height 226
click at [880, 209] on div at bounding box center [480, 207] width 960 height 414
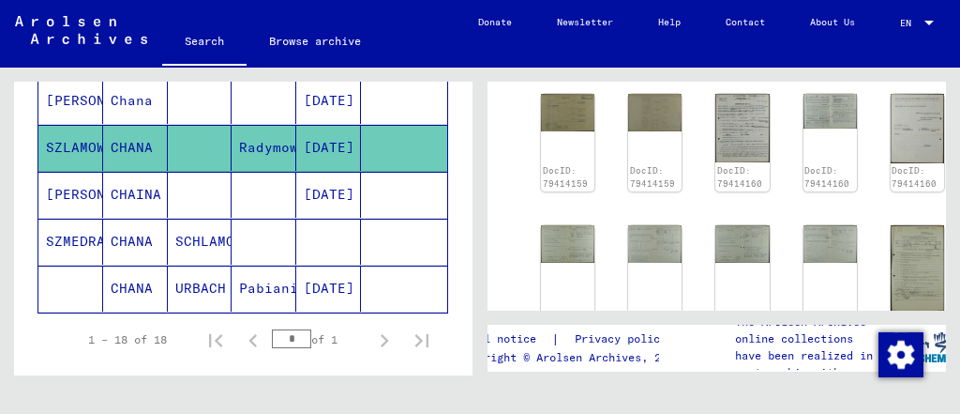
click at [387, 181] on mat-cell at bounding box center [404, 195] width 86 height 46
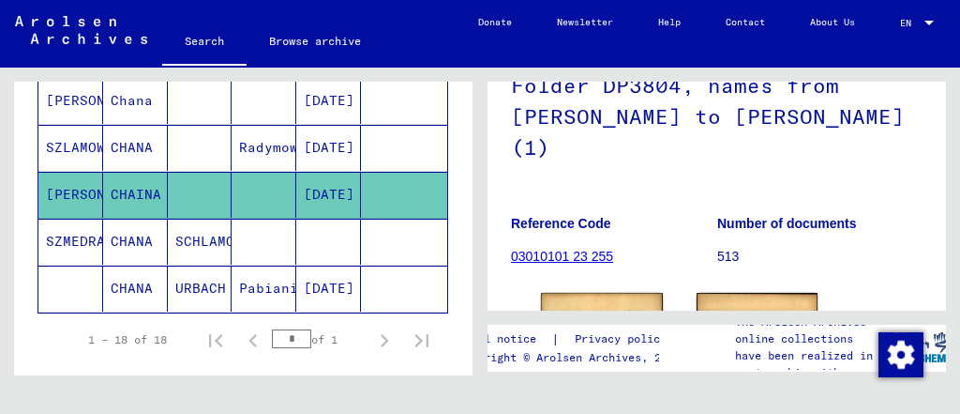
click at [291, 46] on link "Browse archive" at bounding box center [315, 41] width 137 height 45
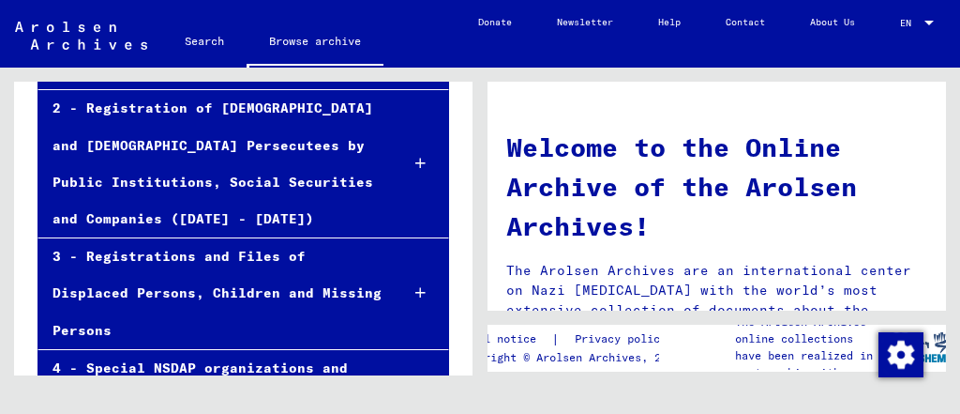
scroll to position [241, 0]
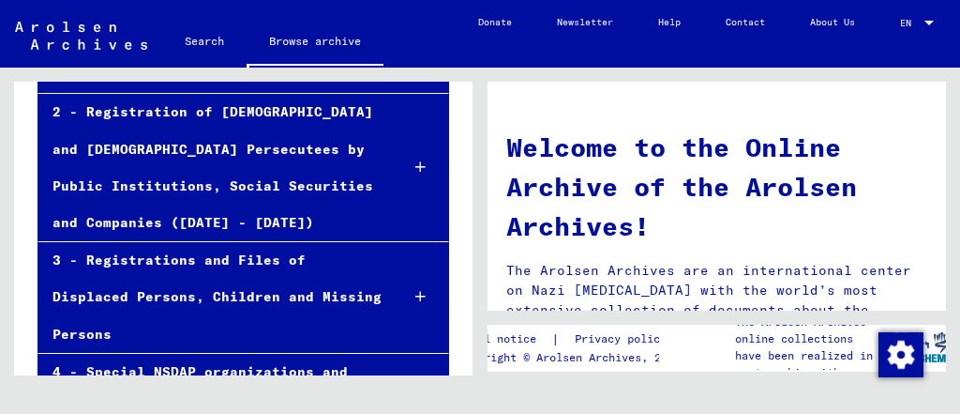
click at [310, 306] on div "3 - Registrations and Files of Displaced Persons, Children and Missing Persons" at bounding box center [210, 297] width 345 height 111
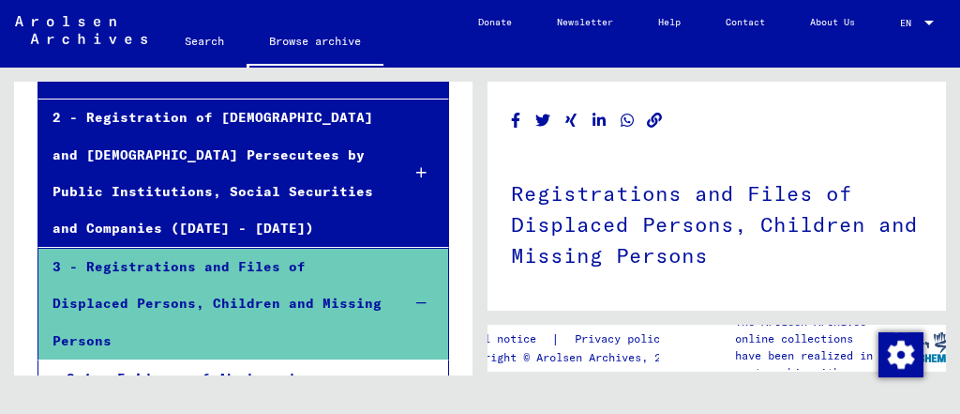
scroll to position [234, 0]
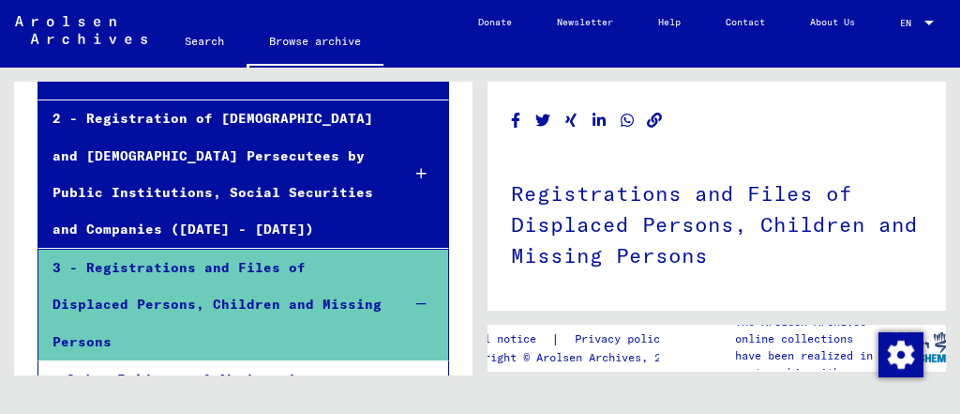
click at [395, 175] on div at bounding box center [421, 173] width 53 height 55
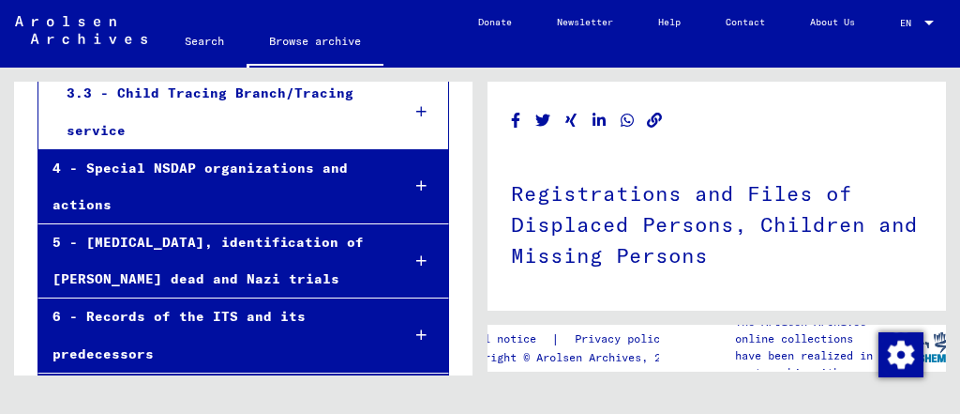
scroll to position [1043, 0]
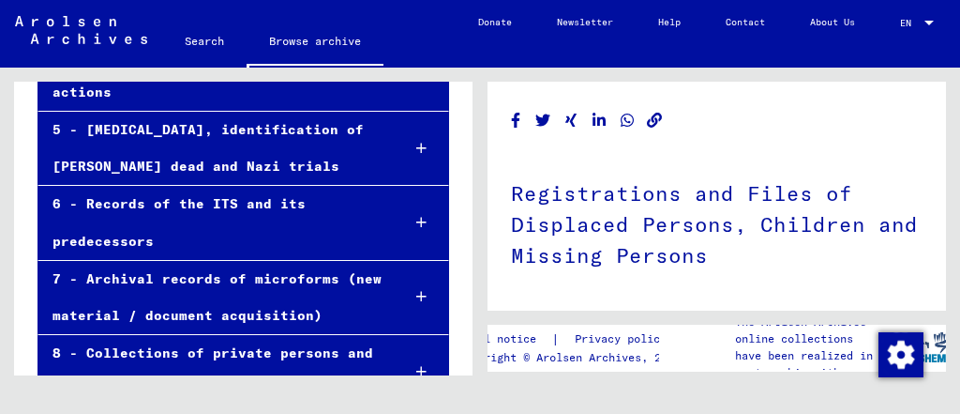
click at [283, 186] on div "6 - Records of the ITS and its predecessors" at bounding box center [211, 222] width 347 height 73
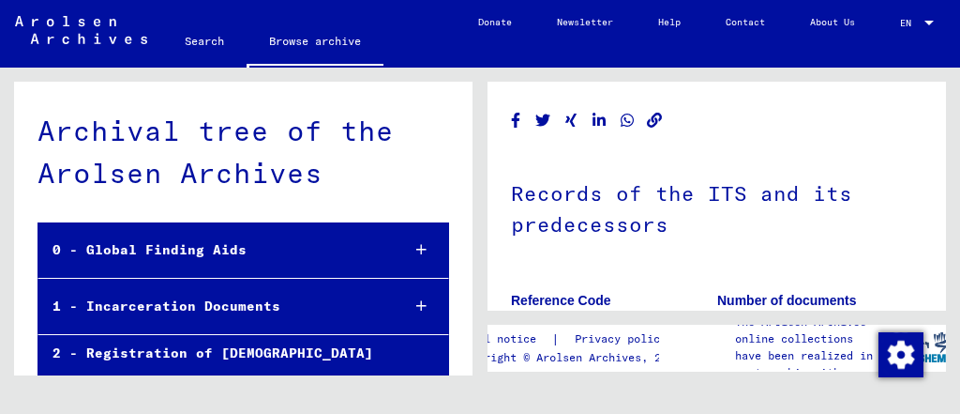
click at [204, 313] on div "1 - Incarceration Documents" at bounding box center [211, 306] width 347 height 37
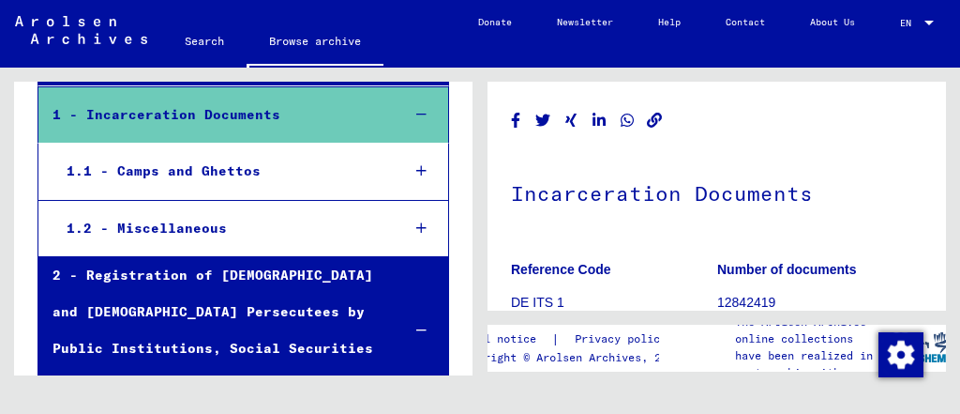
scroll to position [194, 0]
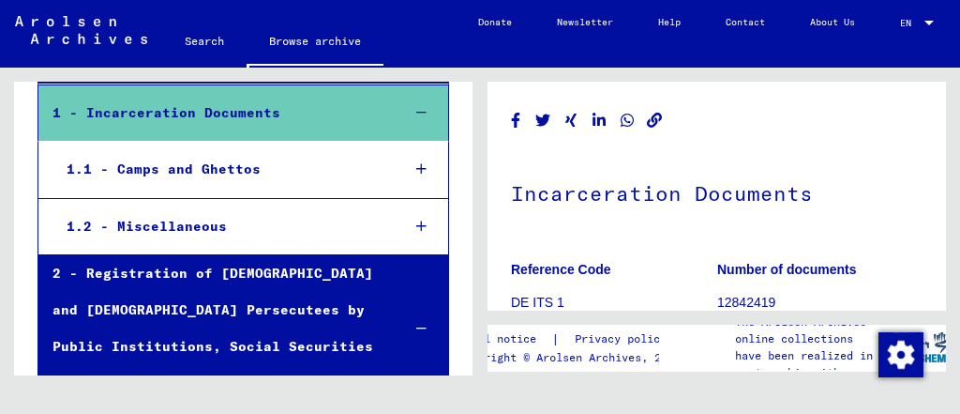
click at [256, 177] on div "1.1 - Camps and Ghettos" at bounding box center [220, 169] width 334 height 37
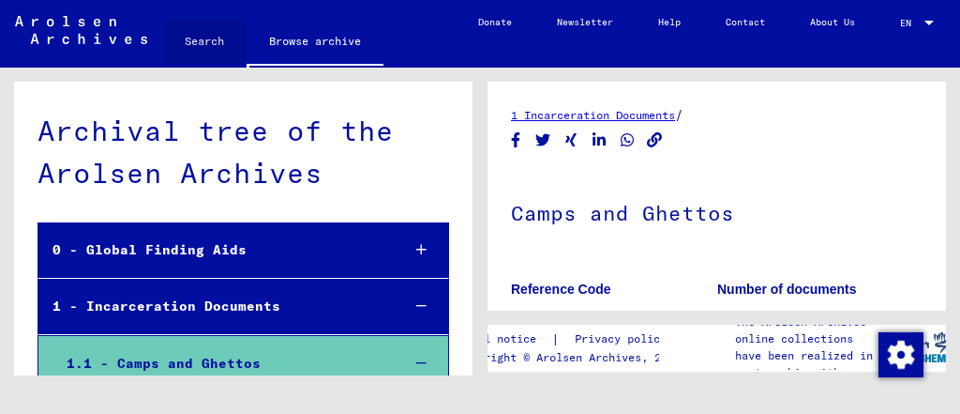
click at [214, 41] on link "Search" at bounding box center [204, 41] width 84 height 45
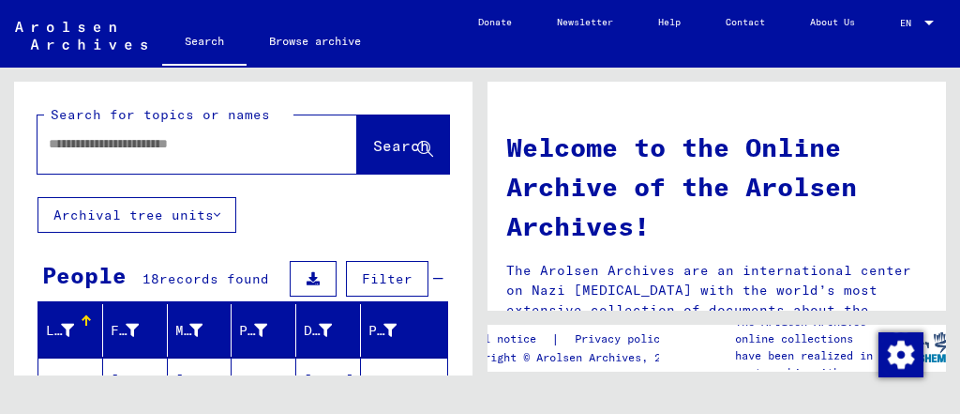
click at [218, 208] on icon at bounding box center [217, 214] width 7 height 13
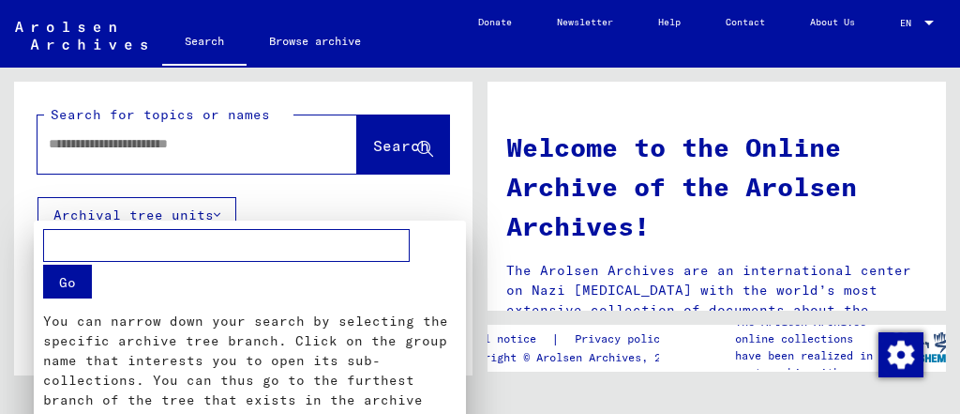
scroll to position [53, 0]
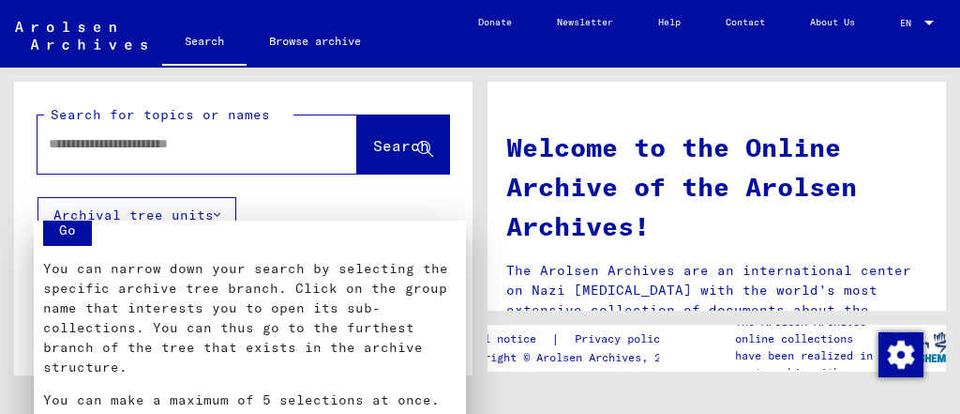
click at [181, 143] on div at bounding box center [480, 207] width 960 height 414
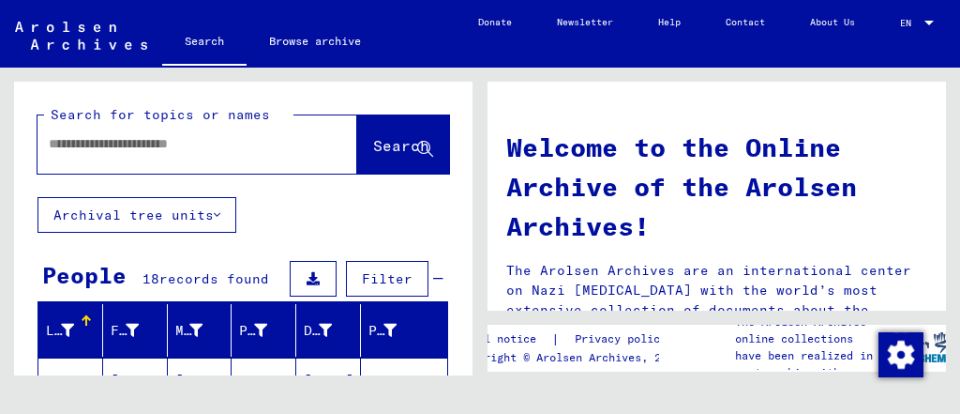
click at [181, 143] on input "text" at bounding box center [175, 144] width 252 height 20
type input "******"
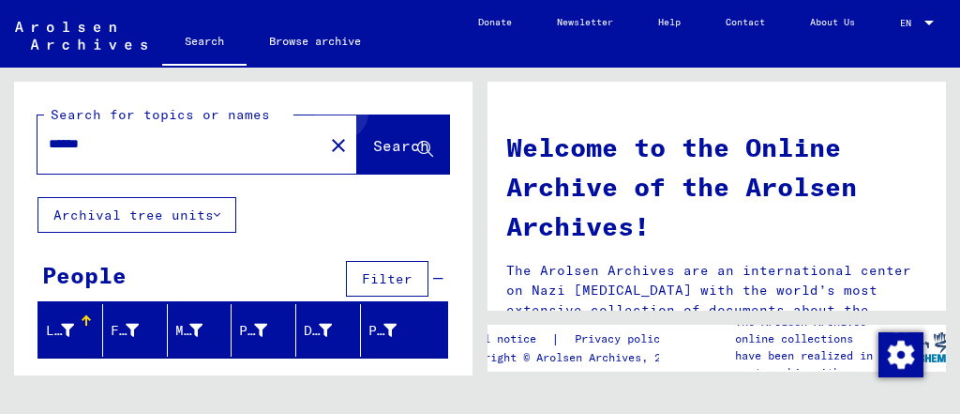
click at [406, 135] on button "Search" at bounding box center [403, 144] width 92 height 58
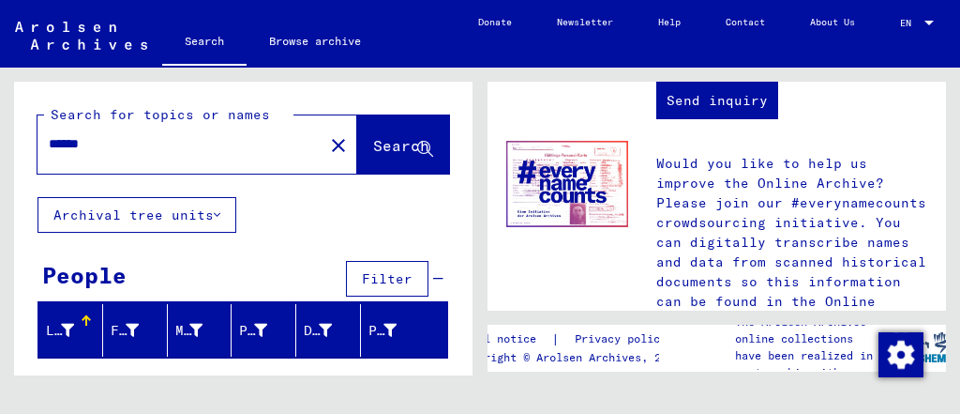
scroll to position [1238, 0]
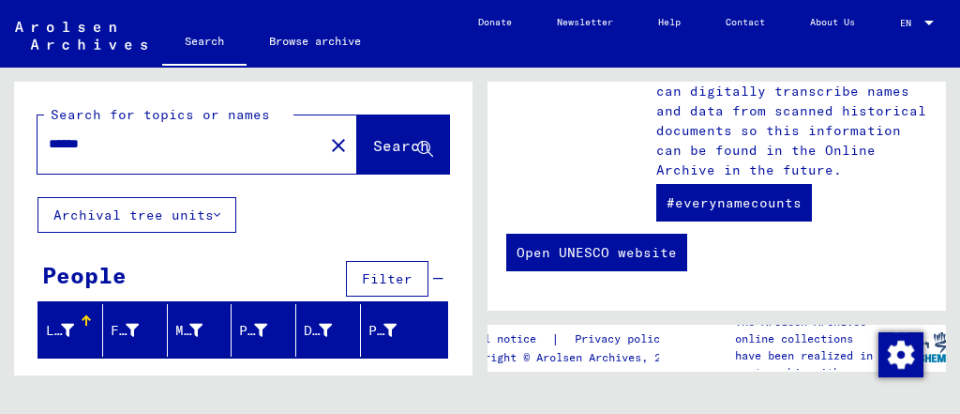
click at [177, 218] on button "Archival tree units" at bounding box center [137, 215] width 199 height 36
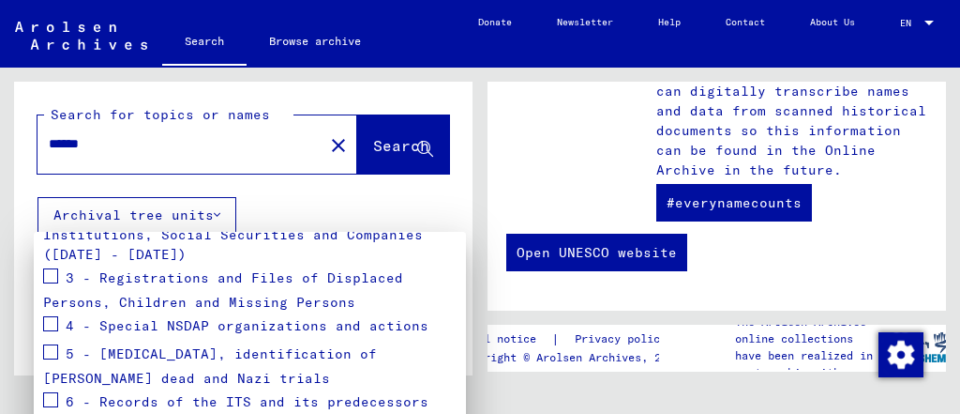
scroll to position [424, 0]
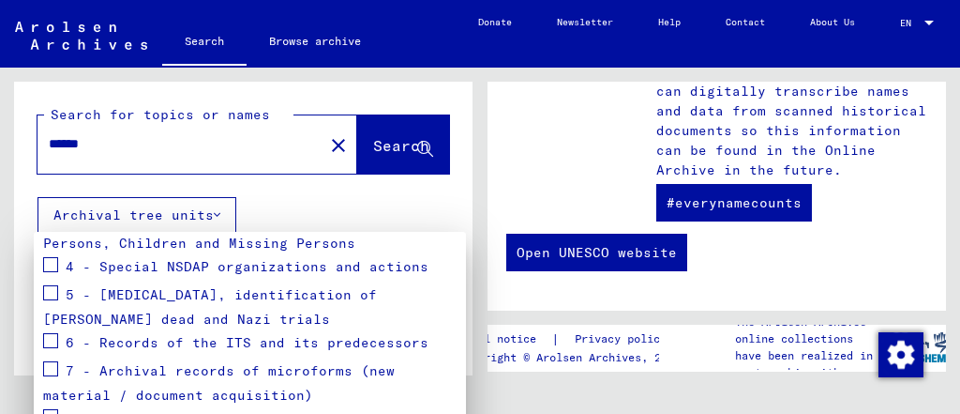
click at [61, 46] on div at bounding box center [480, 207] width 960 height 414
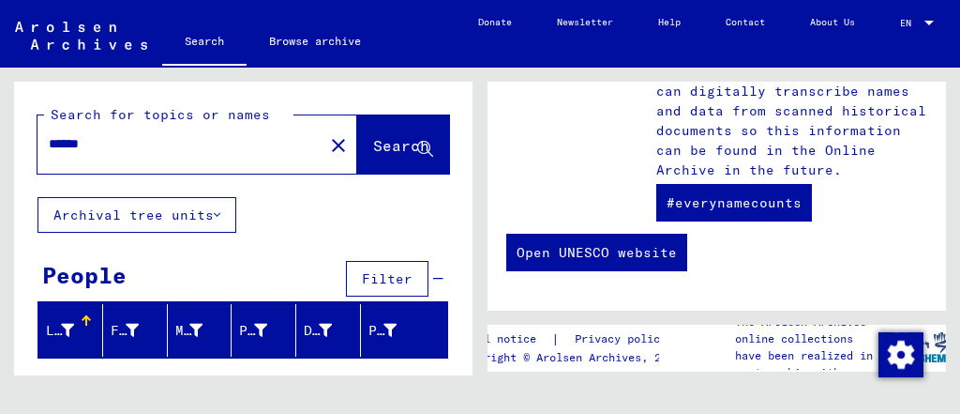
click at [62, 47] on img at bounding box center [81, 36] width 132 height 28
